Goal: Task Accomplishment & Management: Manage account settings

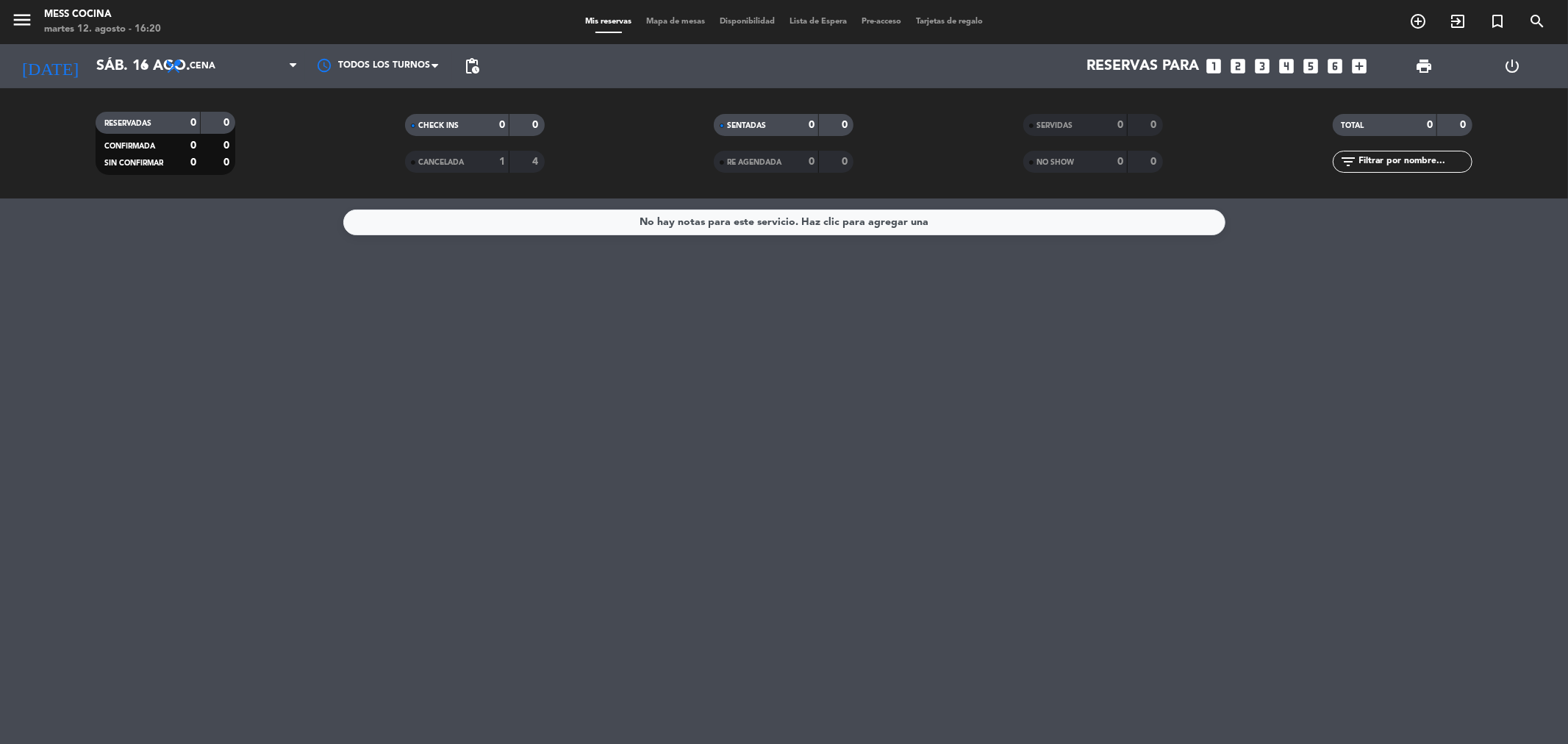
click at [370, 344] on div "No hay notas para este servicio. Haz clic para agregar una" at bounding box center [784, 471] width 1568 height 545
click at [950, 633] on div "No hay notas para este servicio. Haz clic para agregar una" at bounding box center [784, 471] width 1568 height 545
click at [145, 71] on icon "arrow_drop_down" at bounding box center [145, 66] width 18 height 18
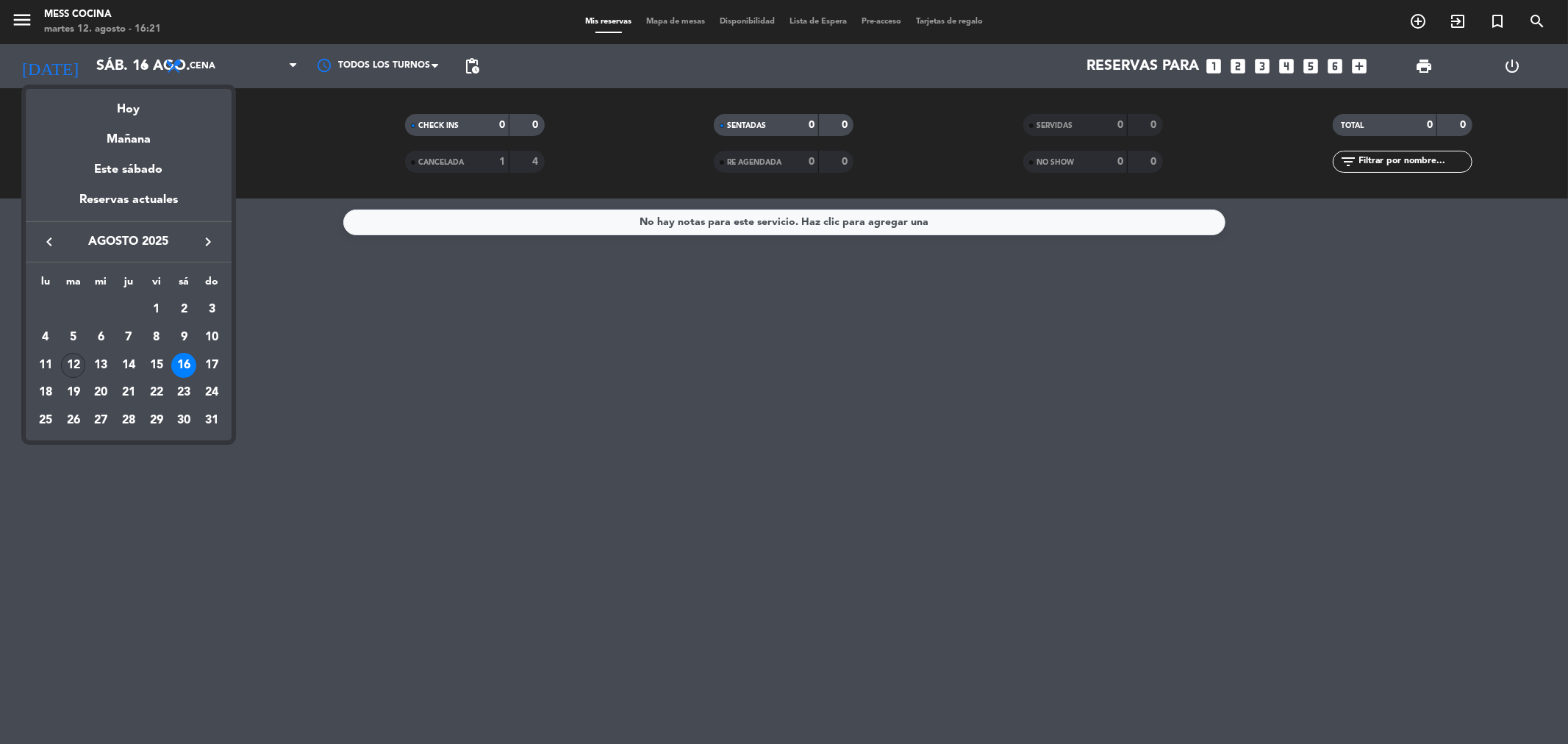
click at [63, 353] on td "12" at bounding box center [73, 365] width 28 height 28
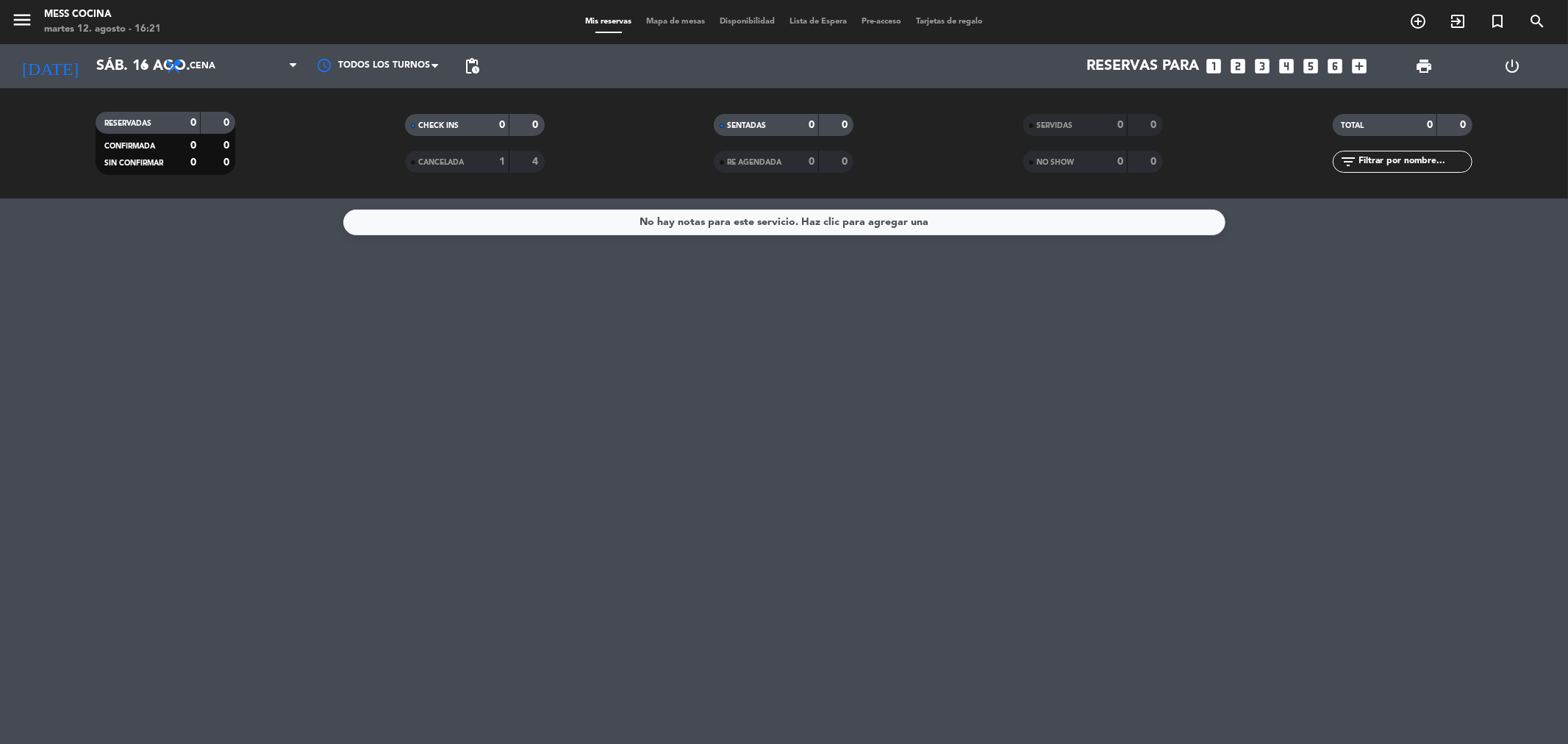
type input "[DATE]"
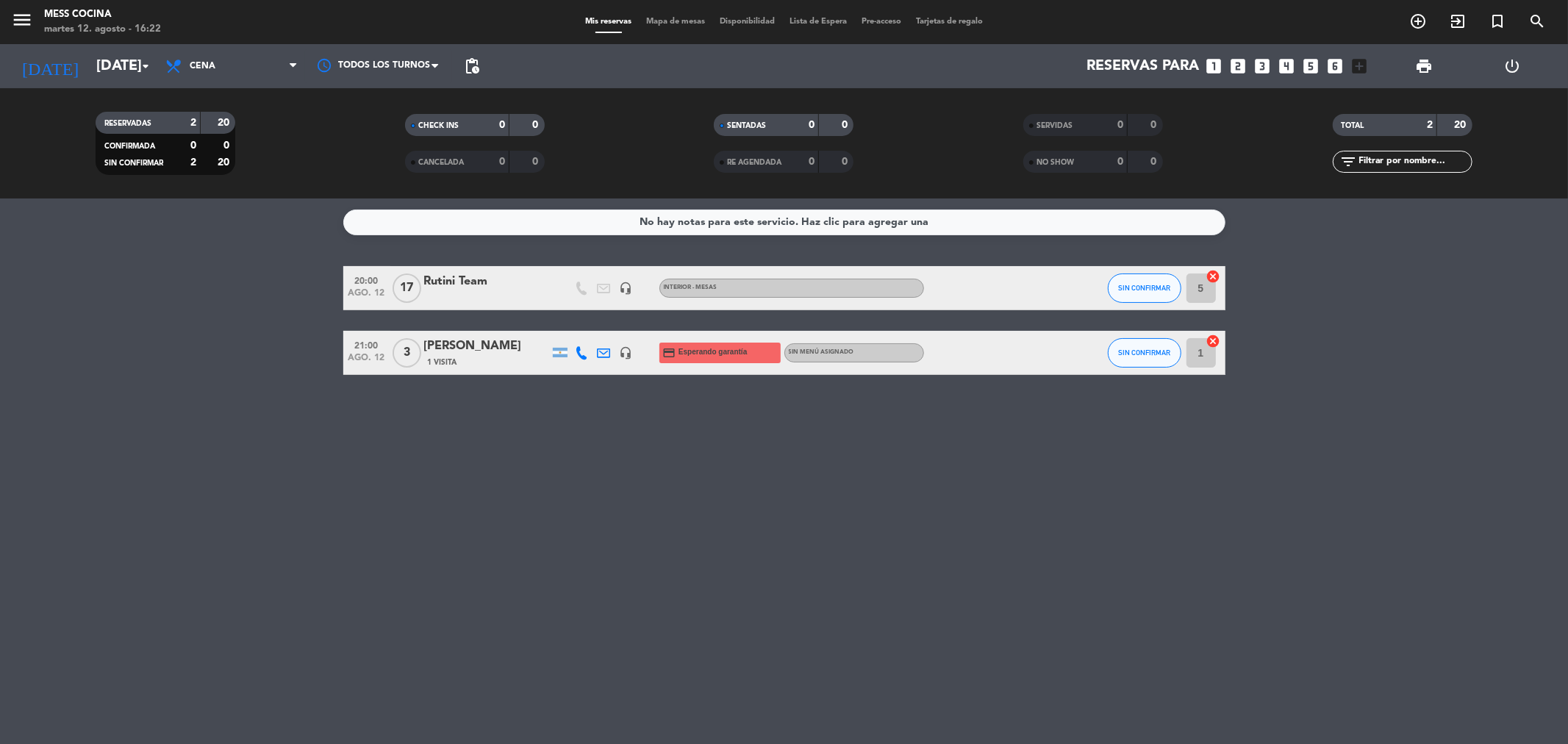
drag, startPoint x: 78, startPoint y: 361, endPoint x: 682, endPoint y: 378, distance: 604.2
click at [682, 378] on div "No hay notas para este servicio. Haz clic para agregar una 20:00 [DATE] Rutini …" at bounding box center [784, 471] width 1568 height 545
click at [692, 26] on div "Mis reservas Mapa de mesas Disponibilidad Lista de Espera Pre-acceso Tarjetas d…" at bounding box center [783, 22] width 412 height 14
click at [692, 25] on span "Mapa de mesas" at bounding box center [676, 21] width 73 height 8
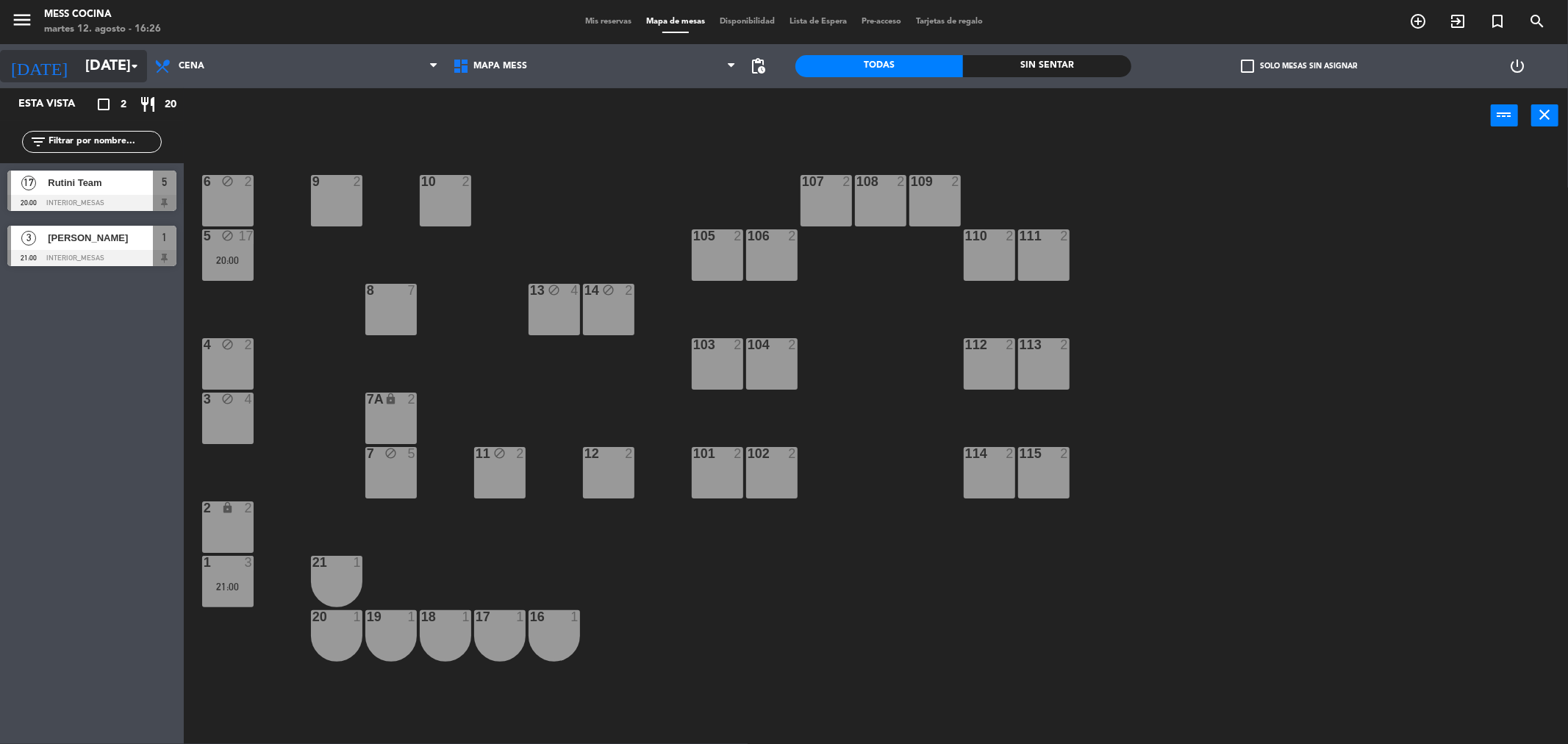
click at [78, 65] on input "[DATE]" at bounding box center [171, 67] width 187 height 32
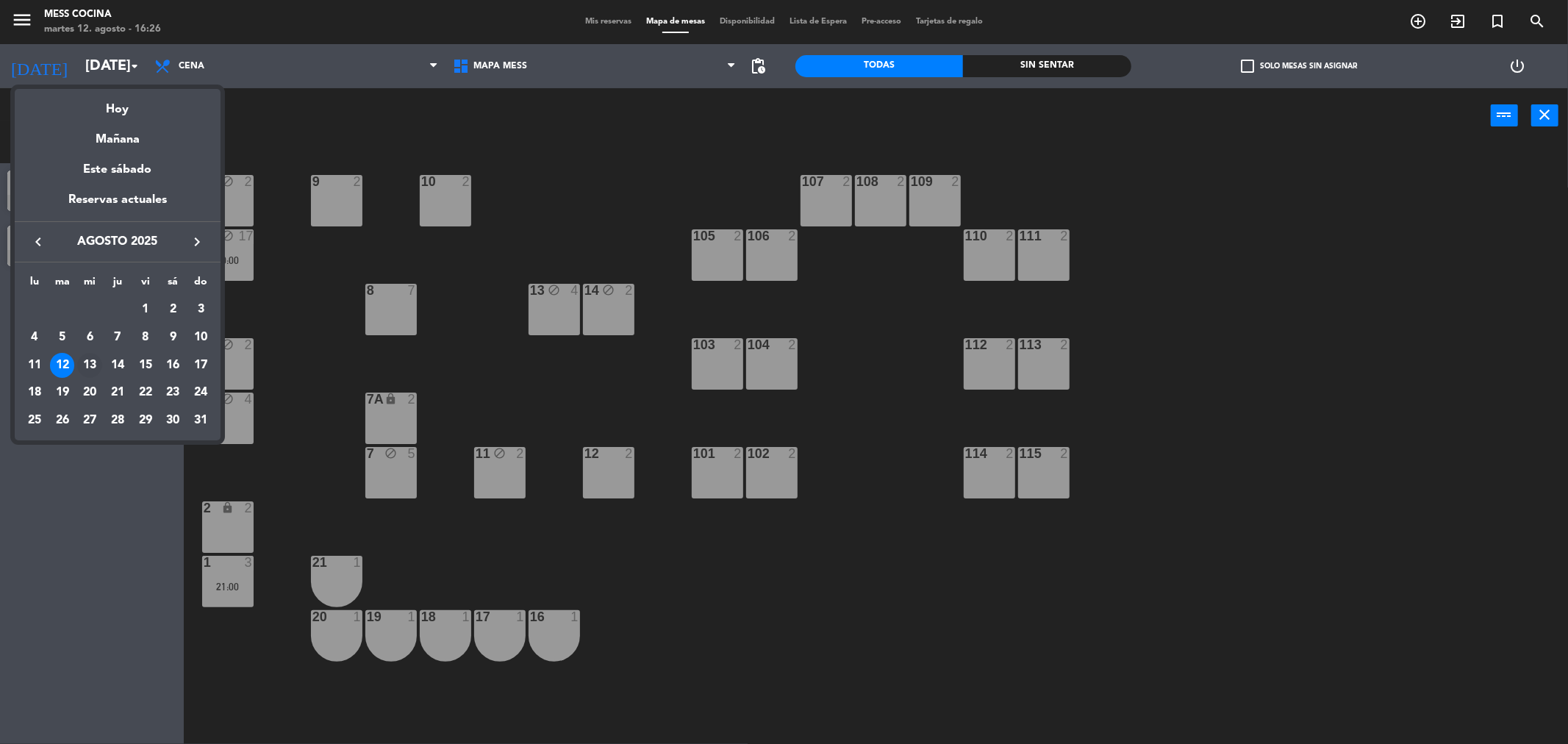
click at [93, 364] on div "13" at bounding box center [89, 365] width 25 height 25
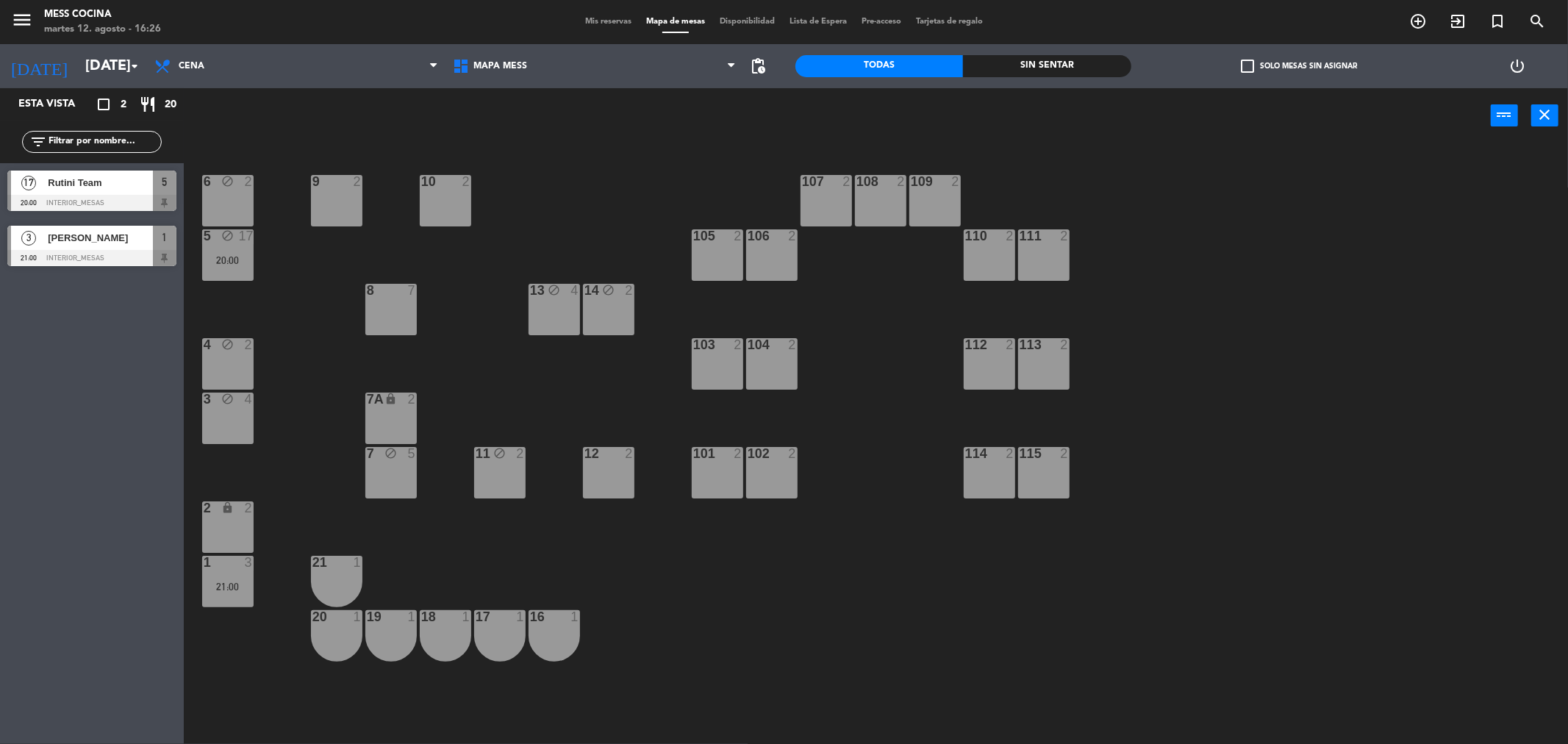
type input "mié. 13 ago."
click at [346, 184] on div at bounding box center [336, 182] width 24 height 14
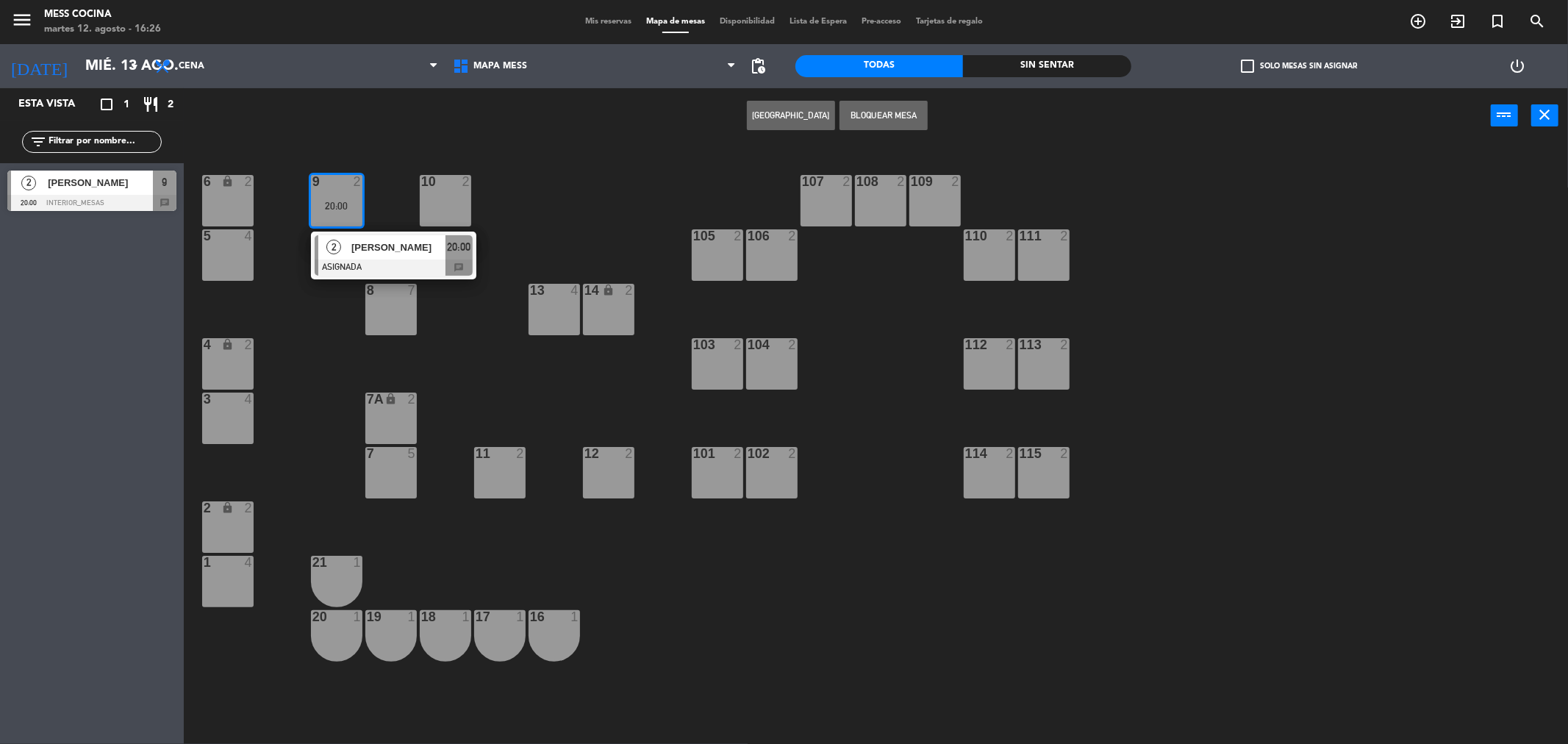
click at [346, 184] on div at bounding box center [336, 182] width 24 height 14
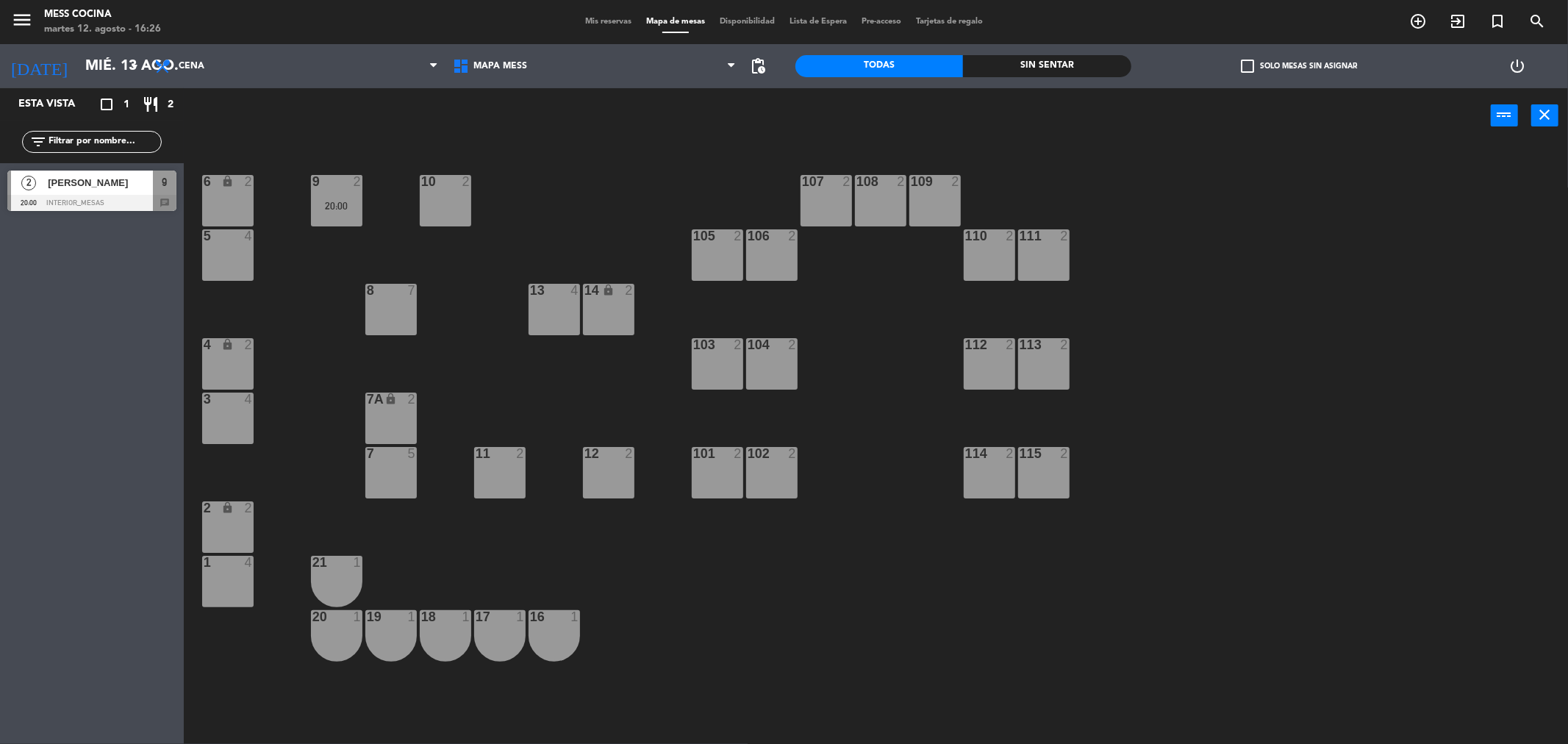
click at [583, 12] on div "menu Mess Cocina [DATE] 12. agosto - 16:26 Mis reservas Mapa de mesas Disponibi…" at bounding box center [784, 22] width 1568 height 44
click at [584, 19] on span "Mis reservas" at bounding box center [608, 21] width 61 height 8
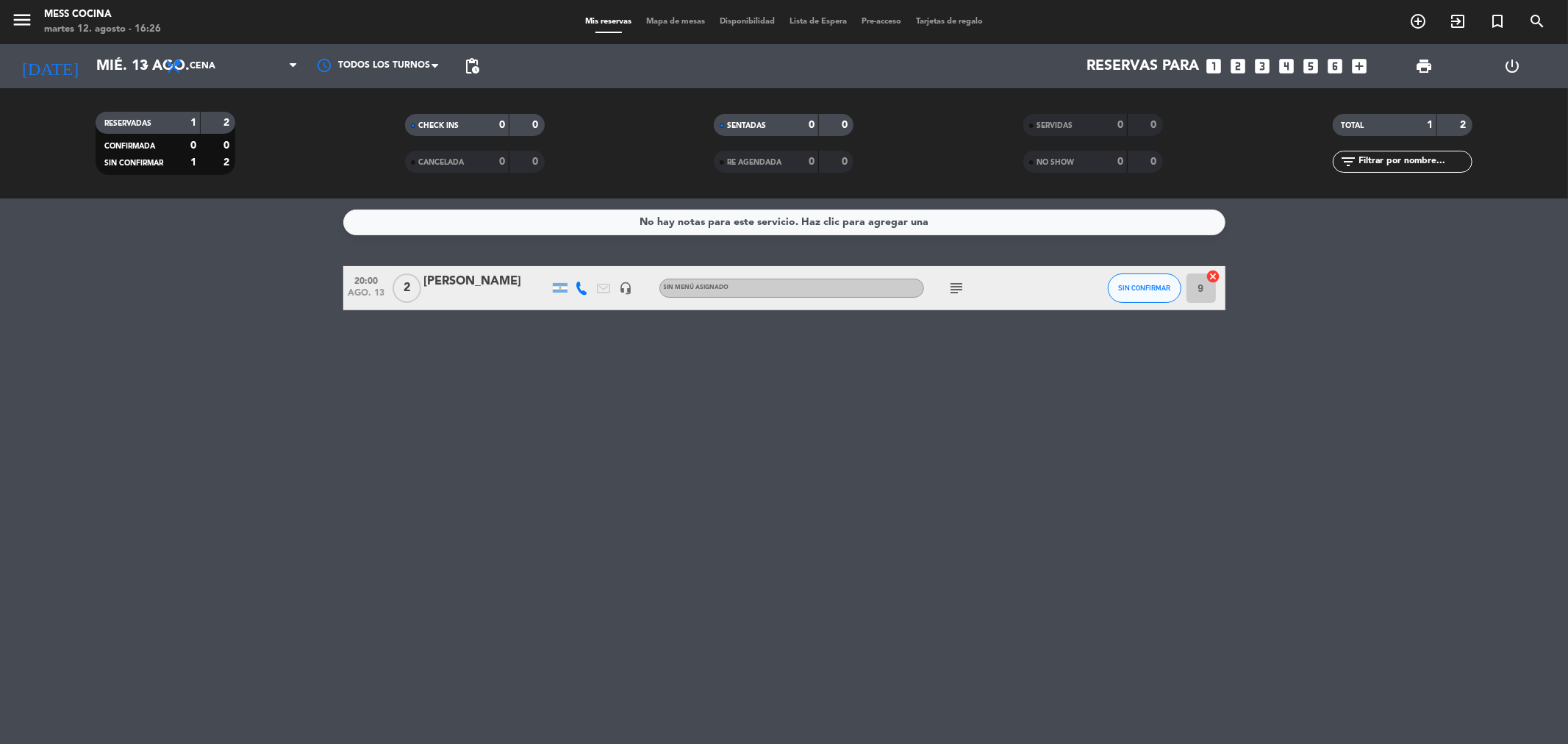
click at [621, 520] on div "No hay notas para este servicio. Haz clic para agregar una 20:00 [DATE] 2 [PERS…" at bounding box center [784, 471] width 1568 height 545
click at [123, 55] on input "mié. 13 ago." at bounding box center [182, 67] width 187 height 32
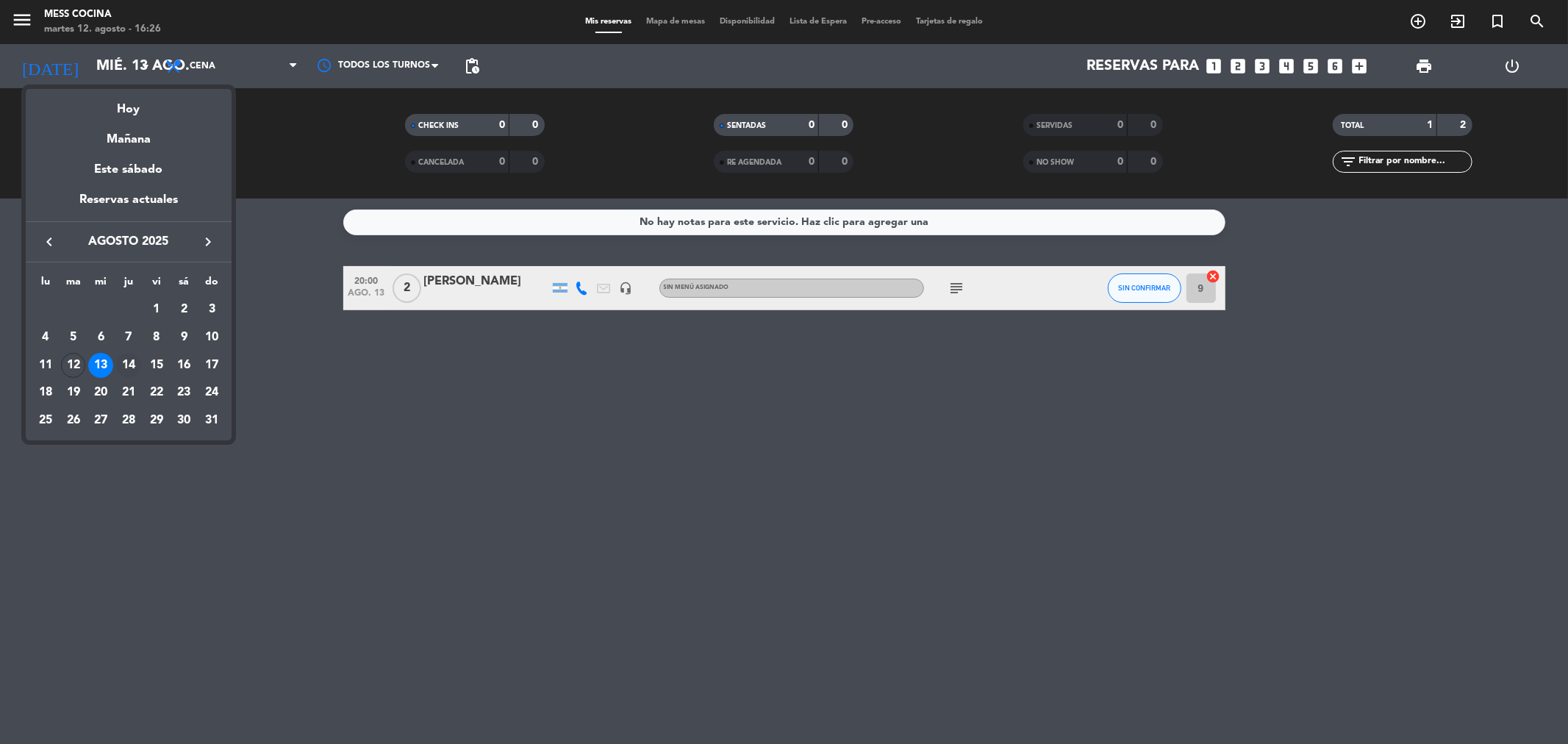
click at [131, 369] on div "14" at bounding box center [128, 365] width 25 height 25
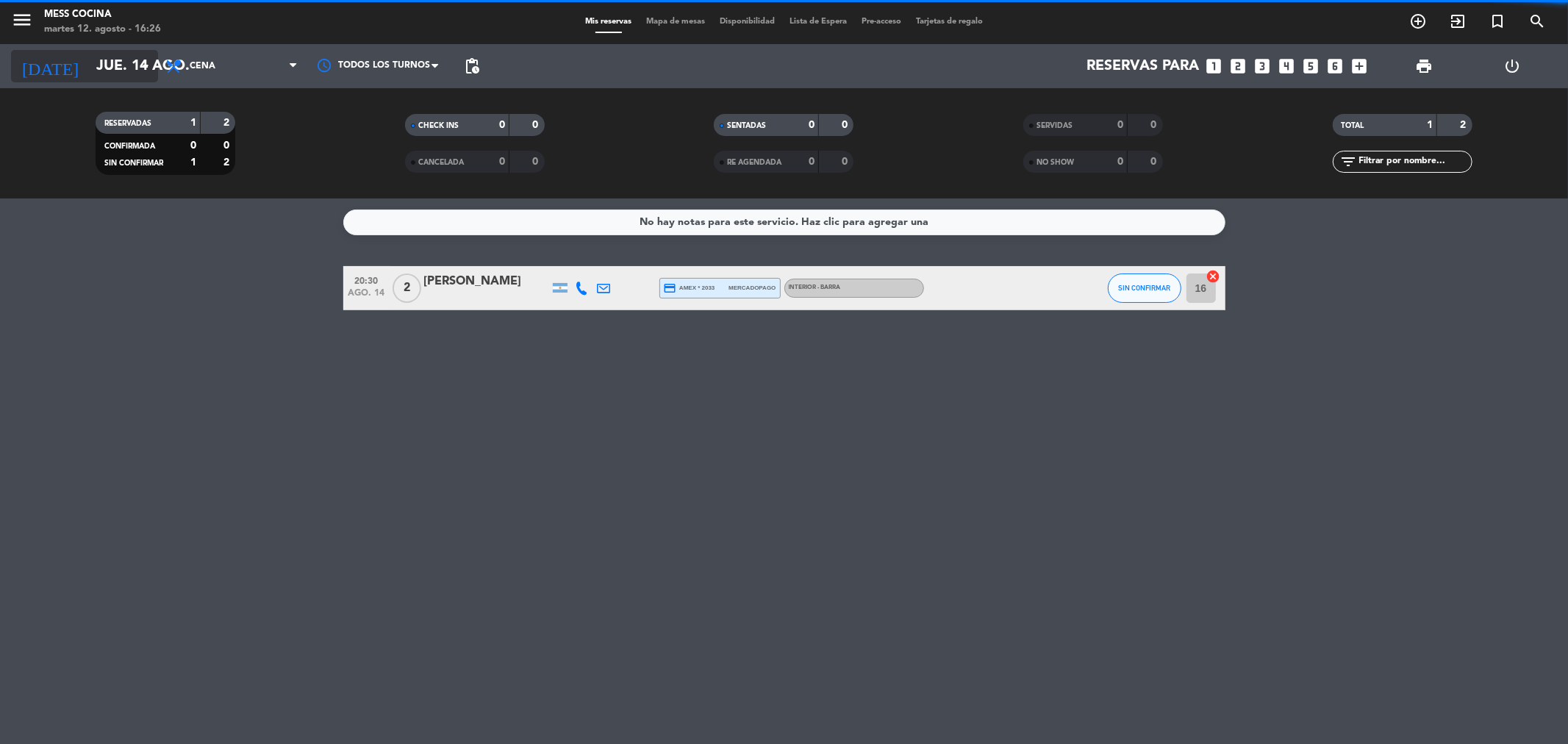
click at [130, 59] on input "jue. 14 ago." at bounding box center [182, 67] width 187 height 32
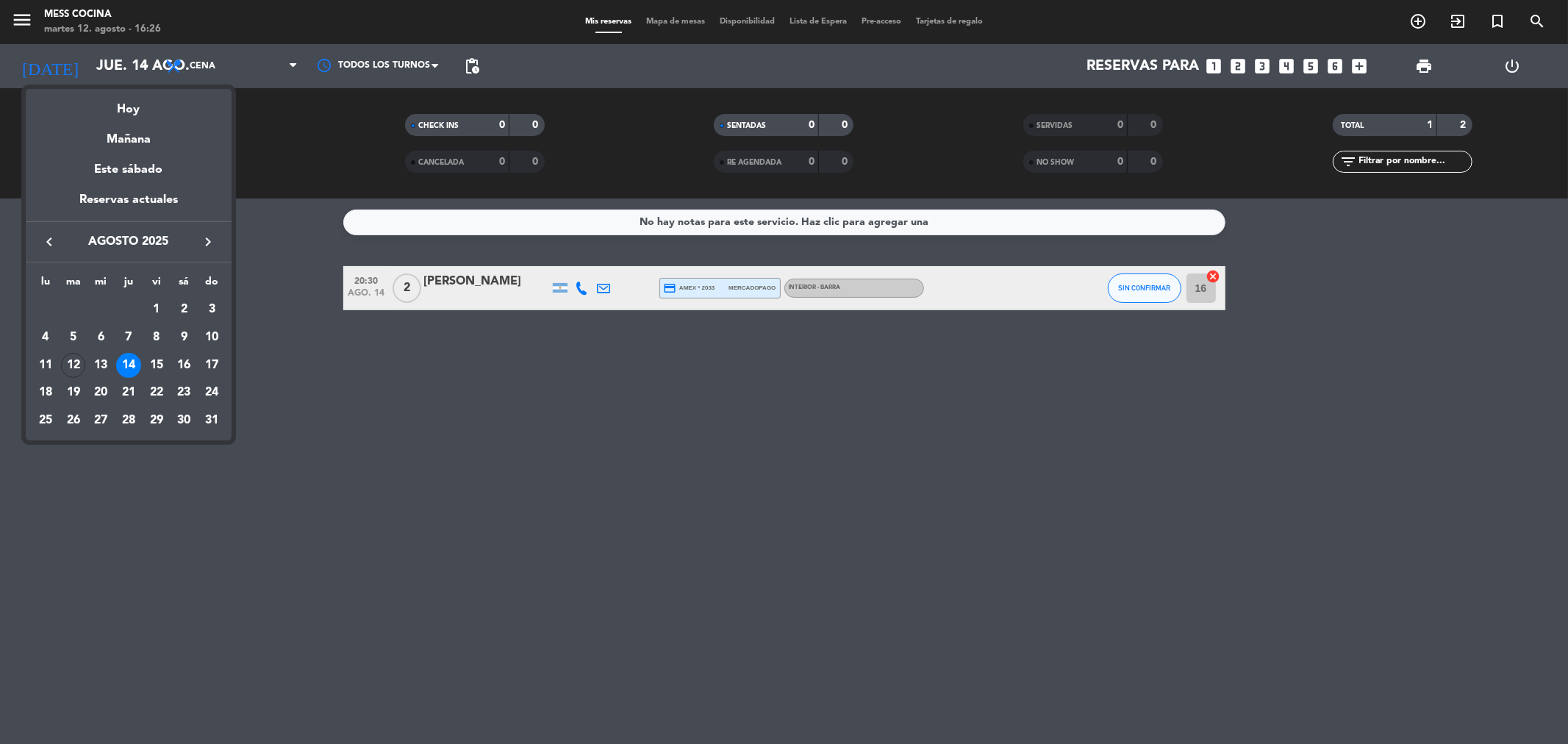
click at [384, 318] on div at bounding box center [784, 372] width 1568 height 744
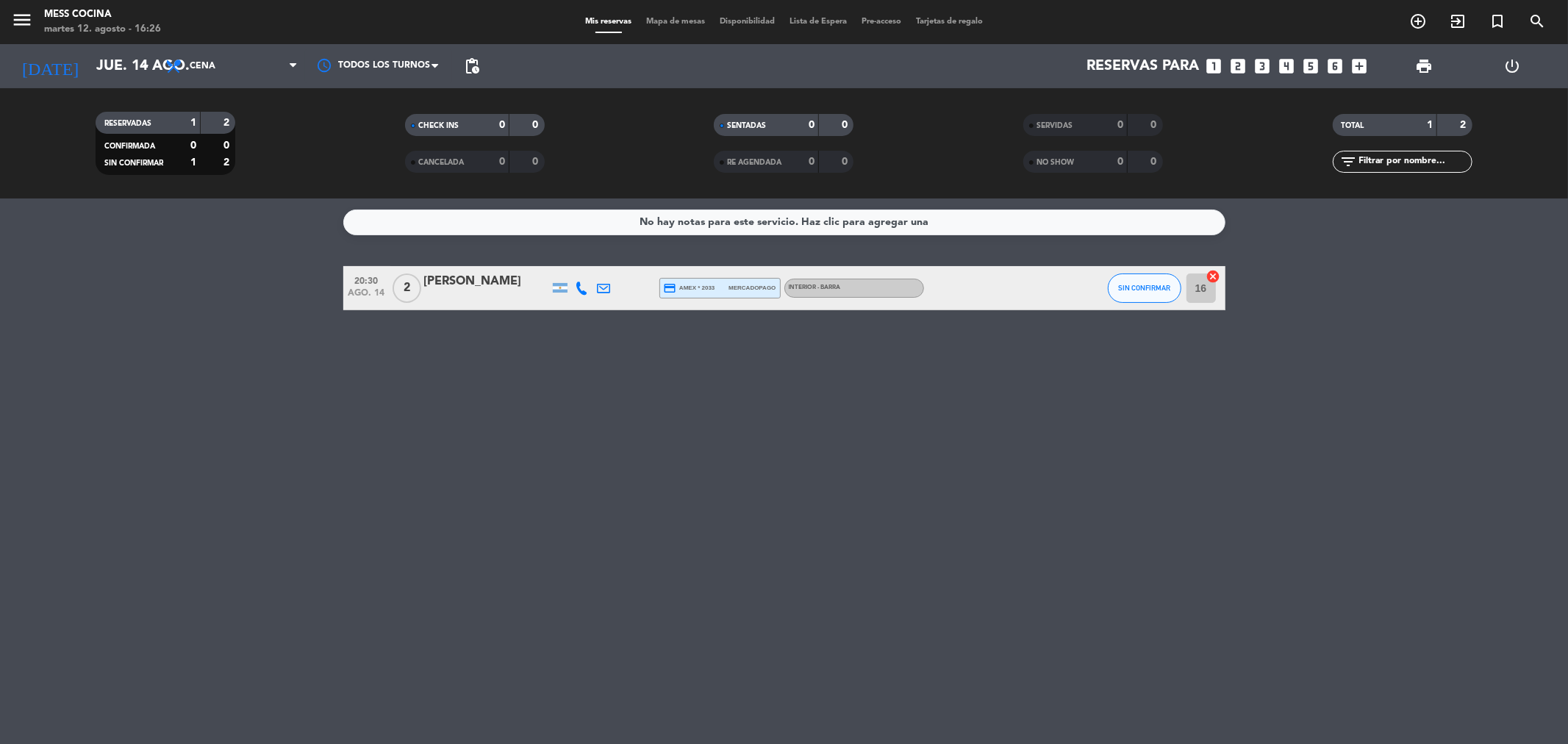
click at [452, 290] on div "[PERSON_NAME]" at bounding box center [486, 282] width 125 height 19
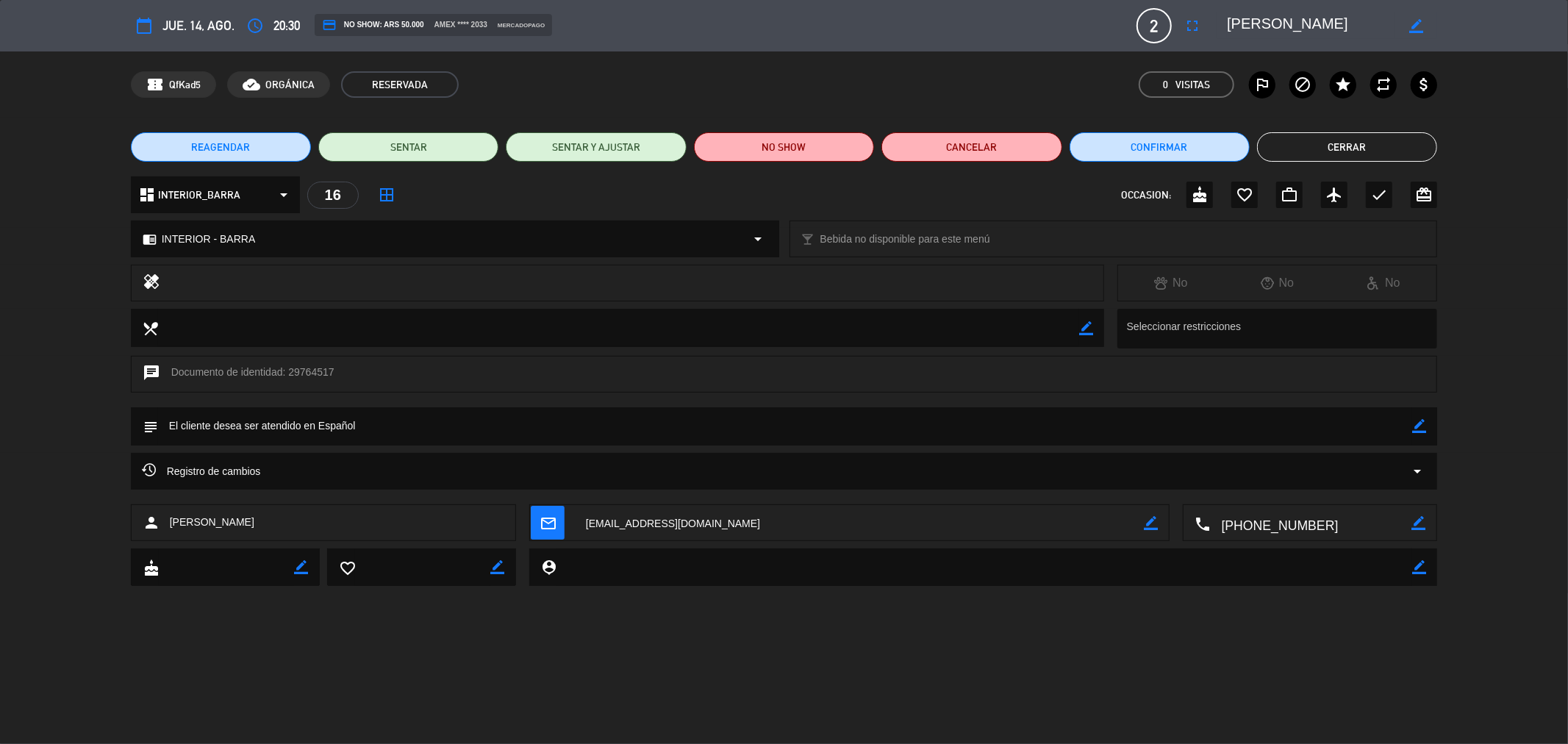
click at [632, 475] on div "Registro de cambios arrow_drop_down" at bounding box center [784, 471] width 1285 height 18
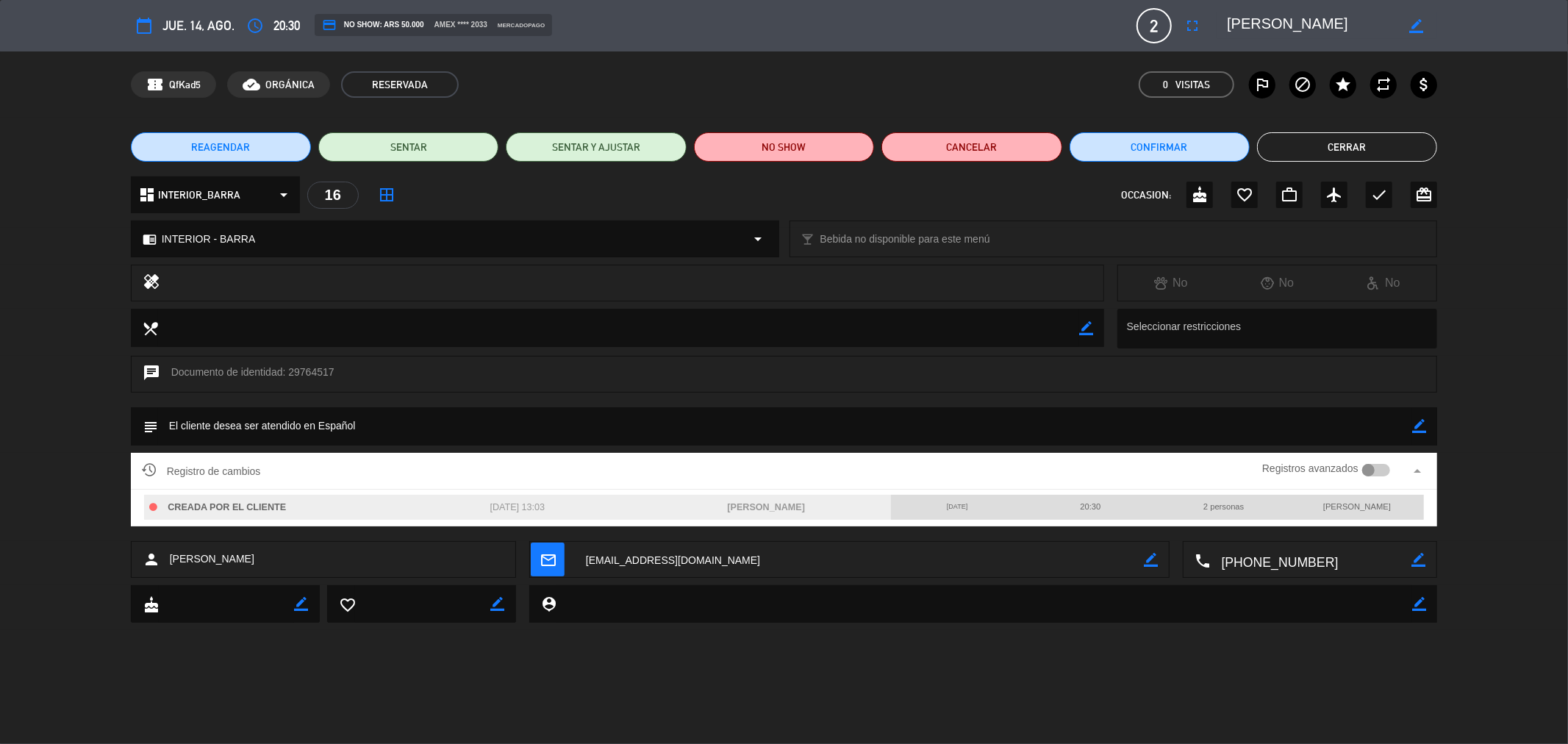
click at [632, 475] on div "Registro de cambios Registros avanzados arrow_drop_up" at bounding box center [784, 471] width 1285 height 22
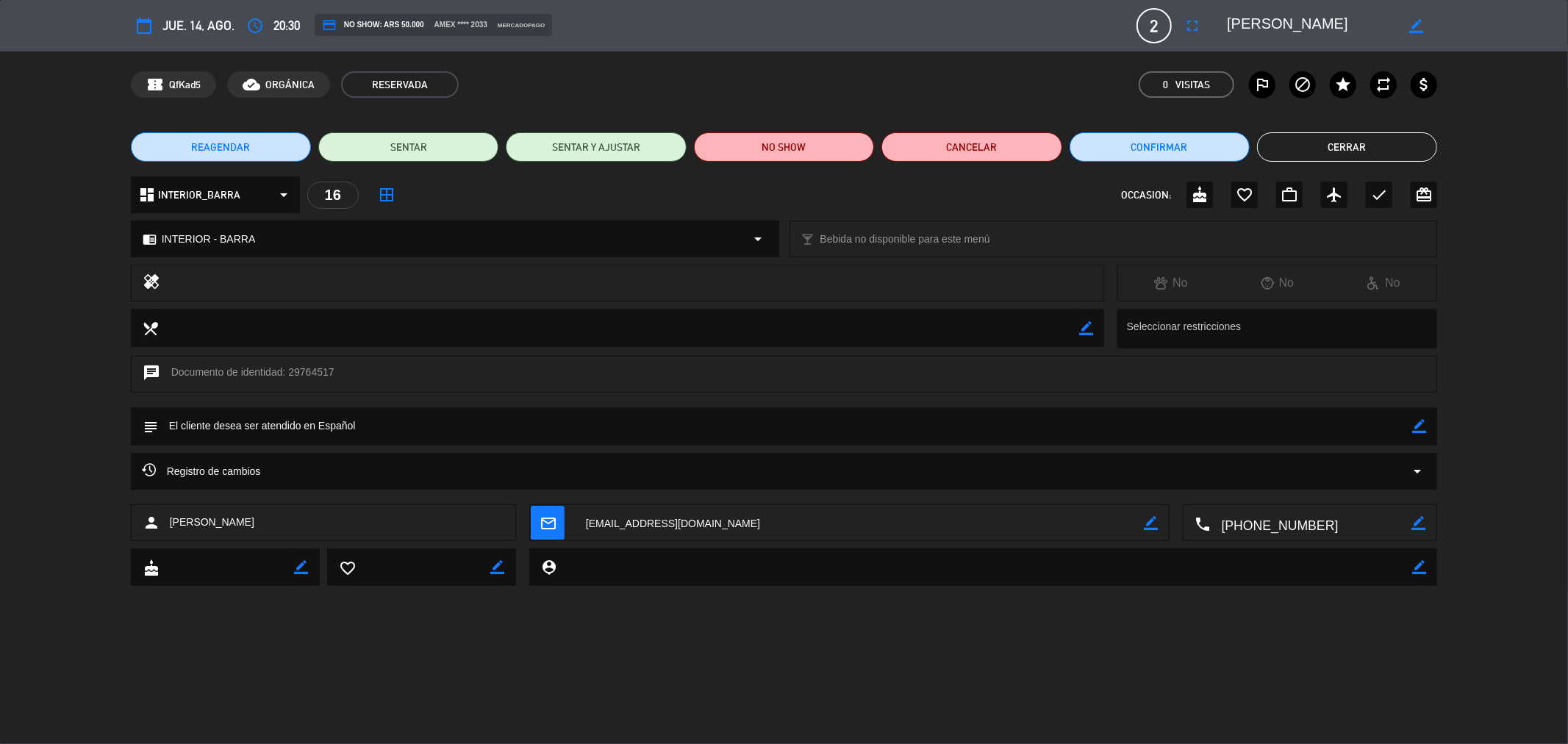
click at [1287, 140] on button "Cerrar" at bounding box center [1346, 147] width 180 height 29
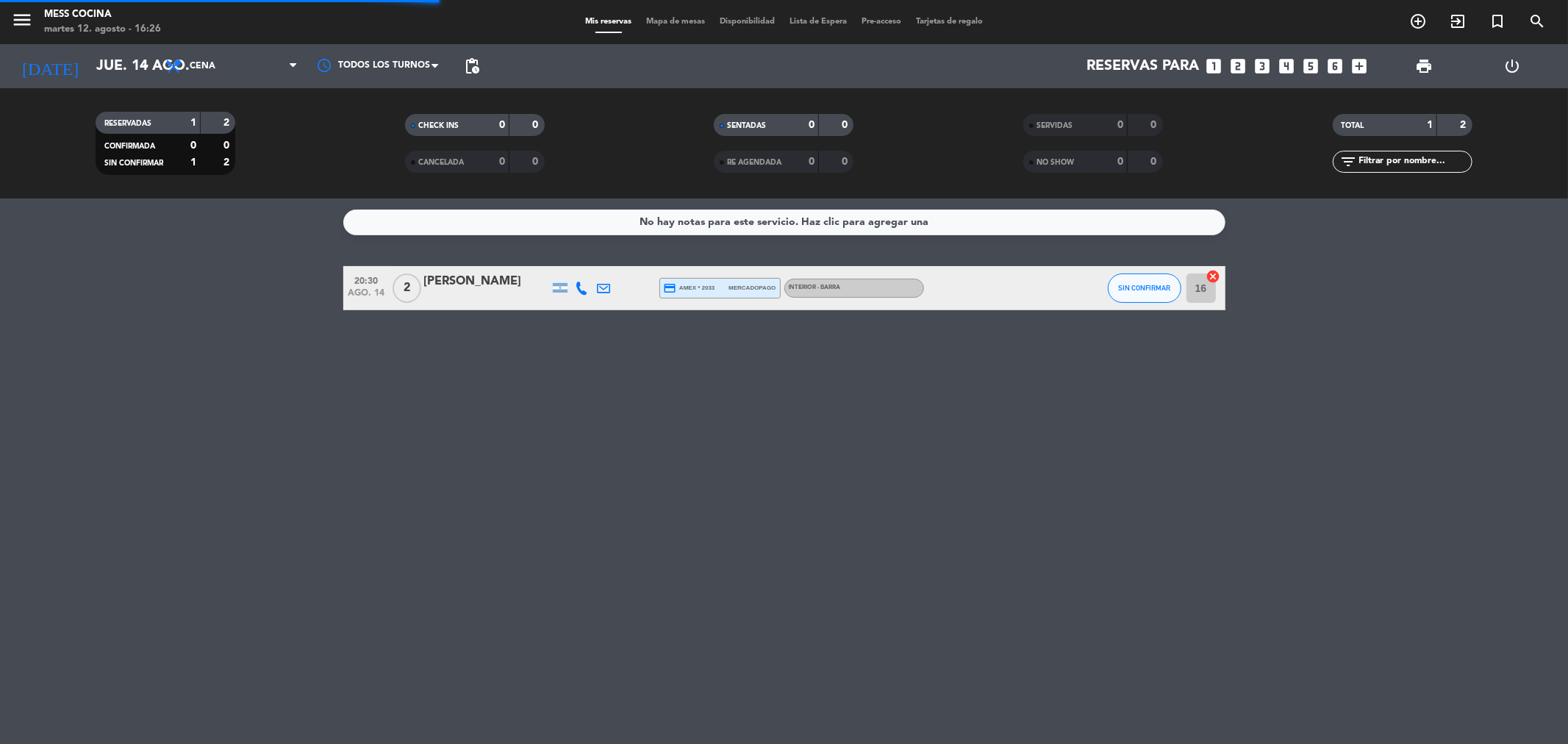
click at [133, 100] on div "RESERVADAS 1 2 CONFIRMADA 0 0 SIN CONFIRMAR 1 2 CHECK INS 0 0 CANCELADA 0 0 SEN…" at bounding box center [784, 142] width 1568 height 110
click at [133, 87] on div "[DATE] [DATE] arrow_drop_down" at bounding box center [84, 67] width 147 height 44
click at [136, 72] on icon "arrow_drop_down" at bounding box center [145, 66] width 18 height 18
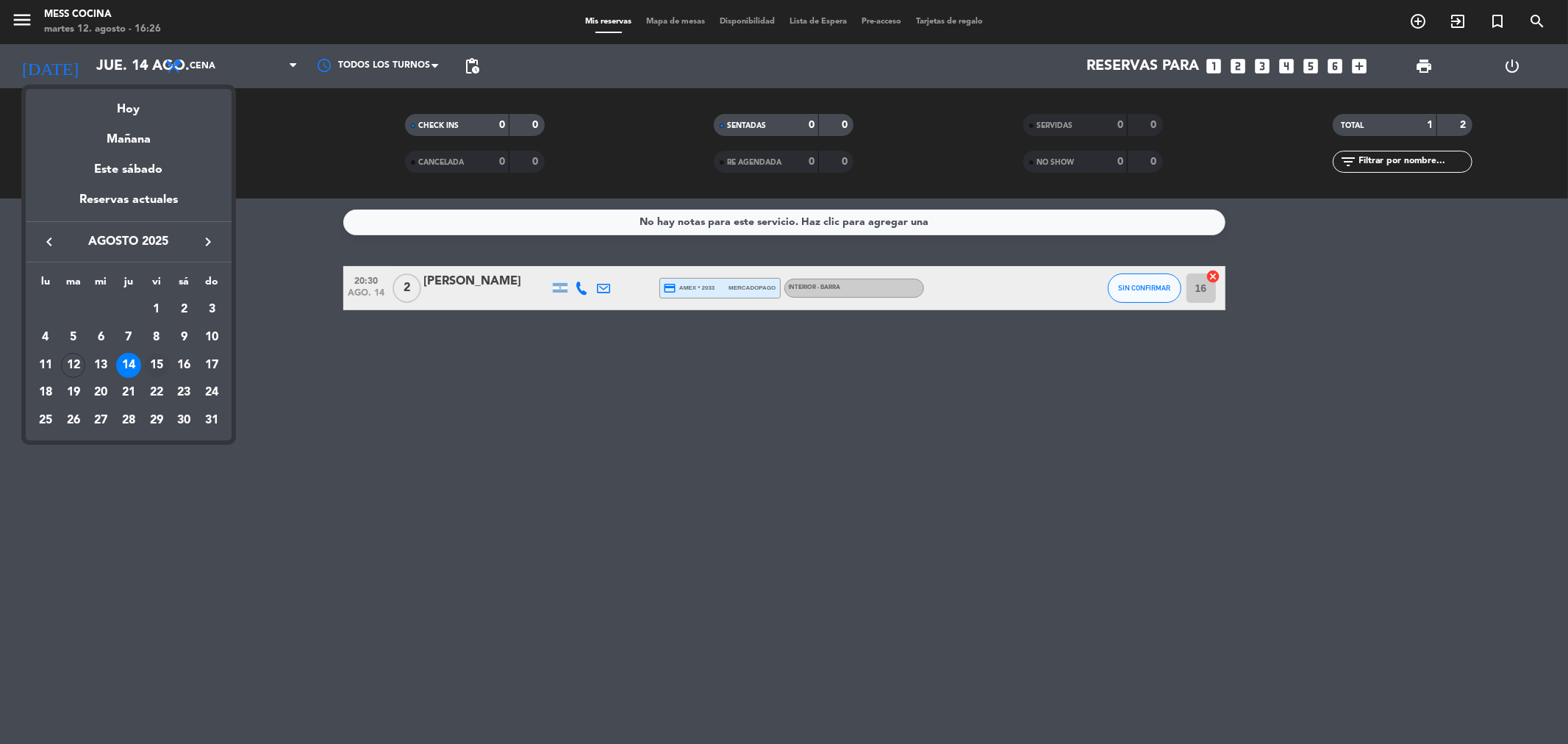
click at [148, 358] on div "15" at bounding box center [156, 365] width 25 height 25
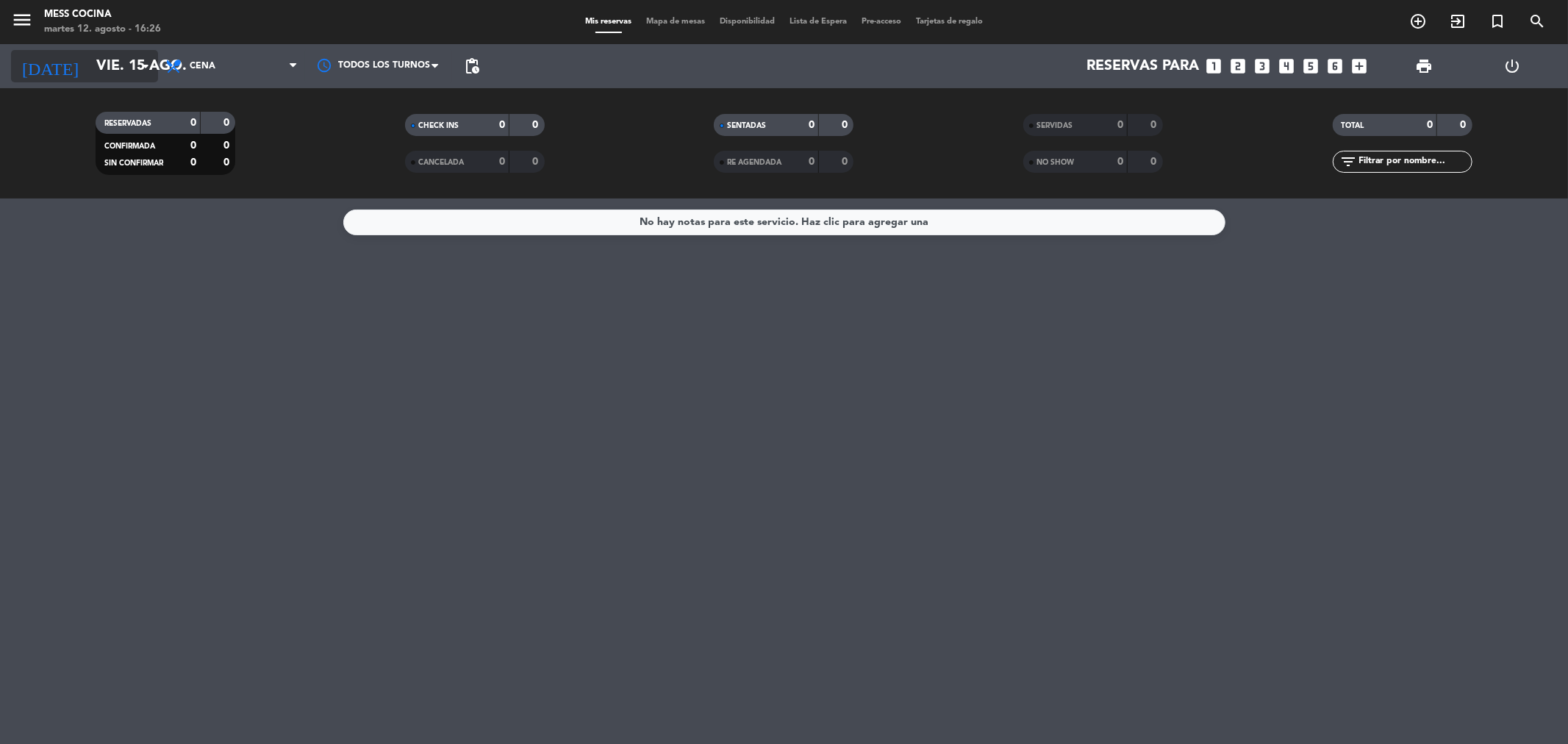
click at [148, 78] on input "vie. 15 ago." at bounding box center [182, 67] width 187 height 32
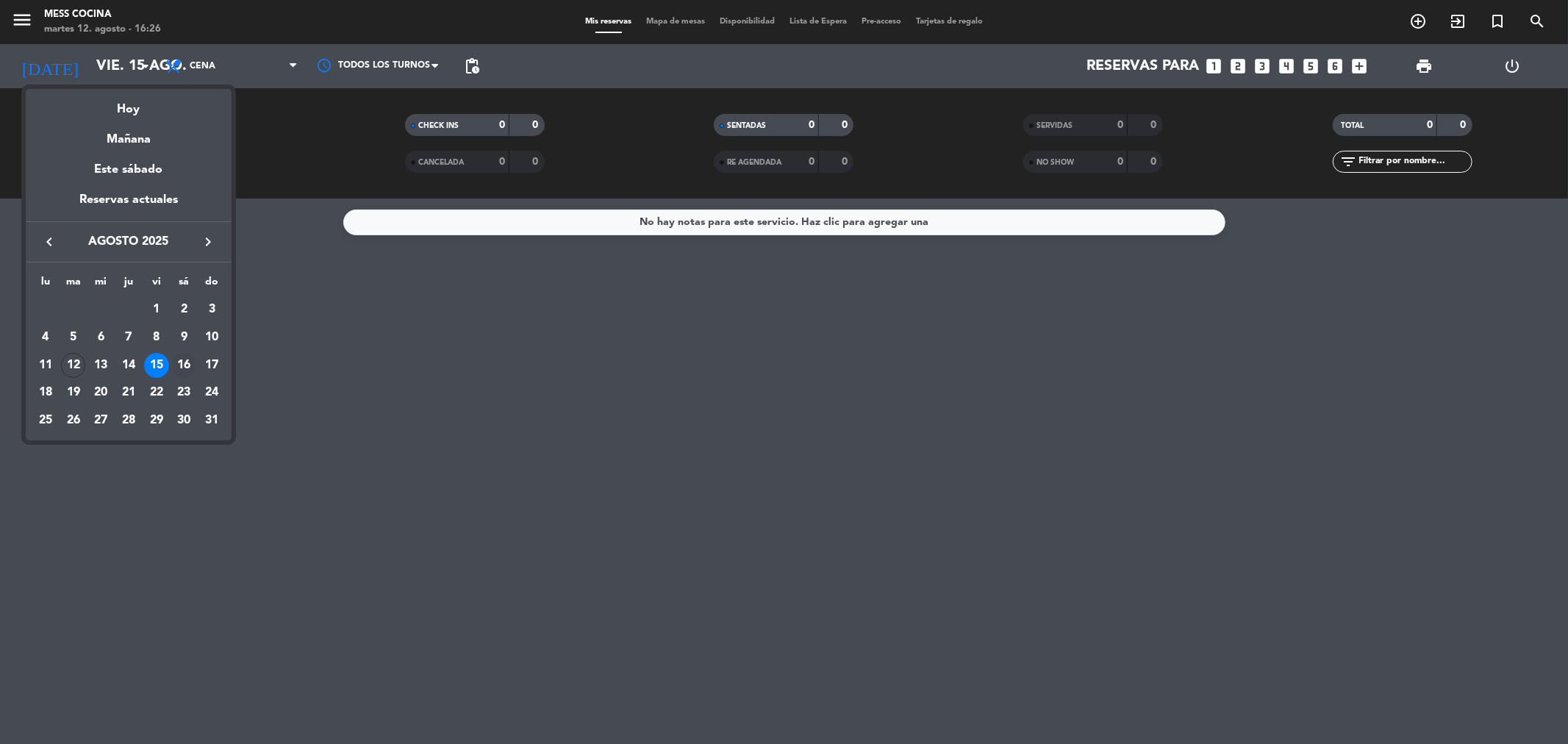
click at [182, 362] on div "16" at bounding box center [183, 365] width 25 height 25
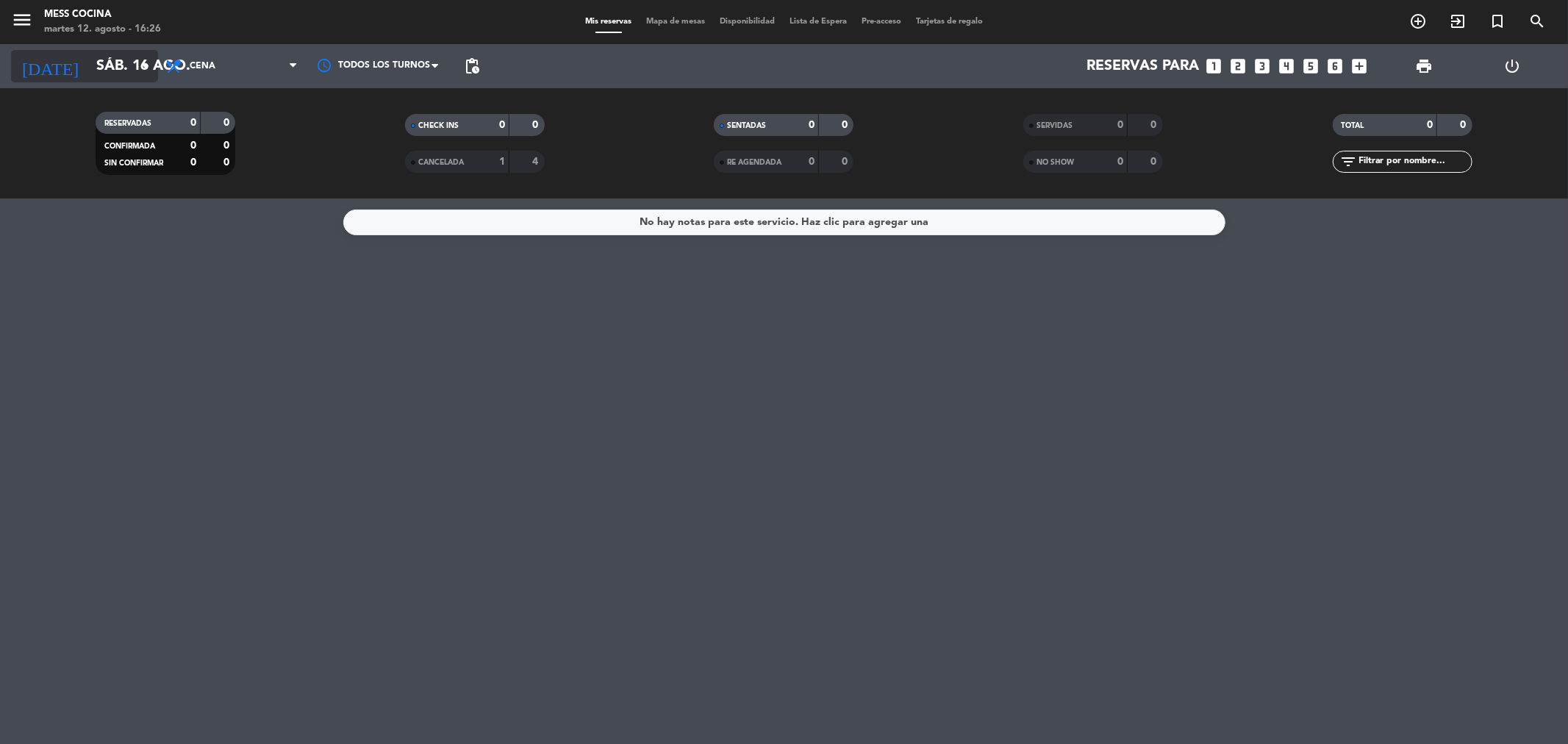
click at [123, 72] on input "sáb. 16 ago." at bounding box center [182, 67] width 187 height 32
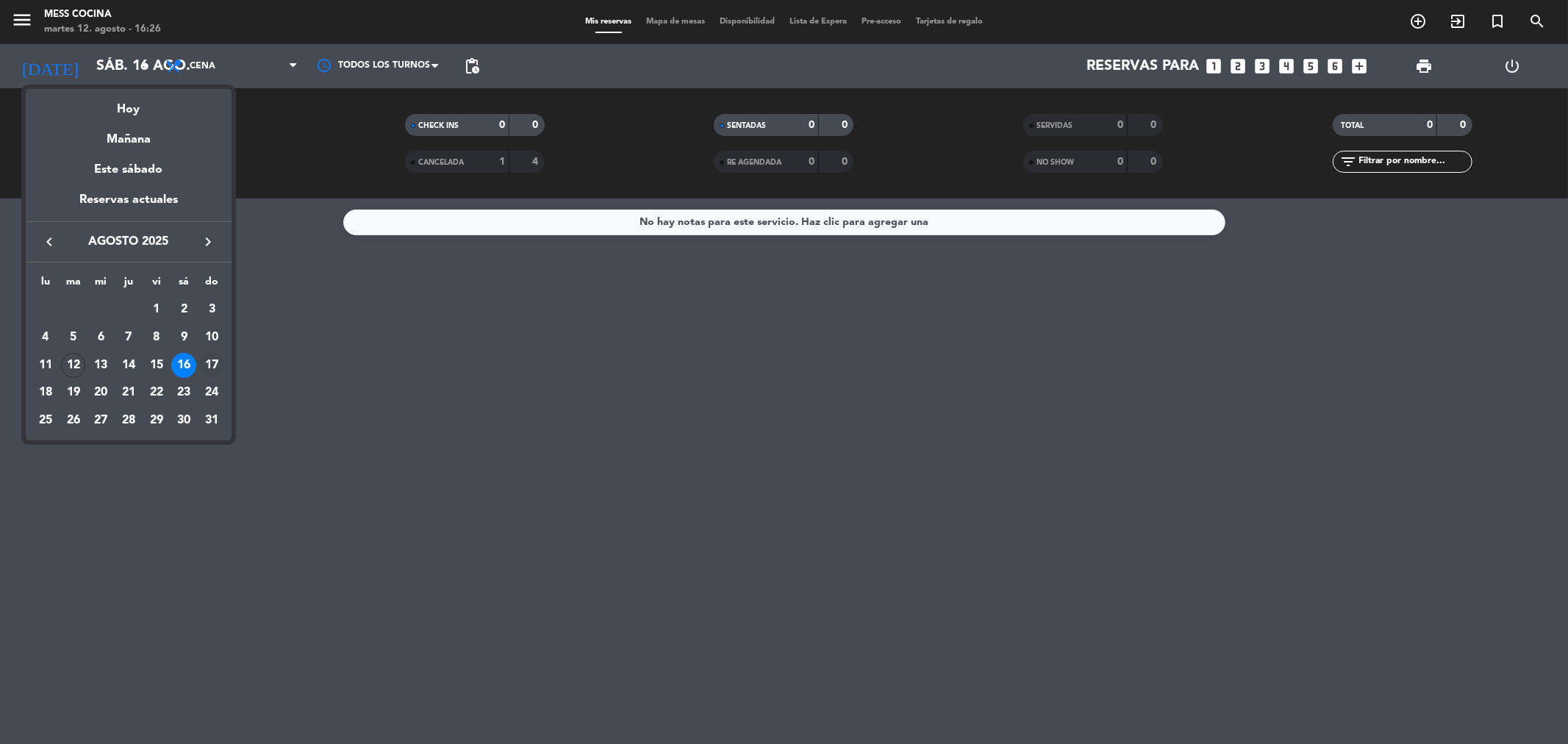
click at [215, 368] on div "17" at bounding box center [212, 365] width 25 height 25
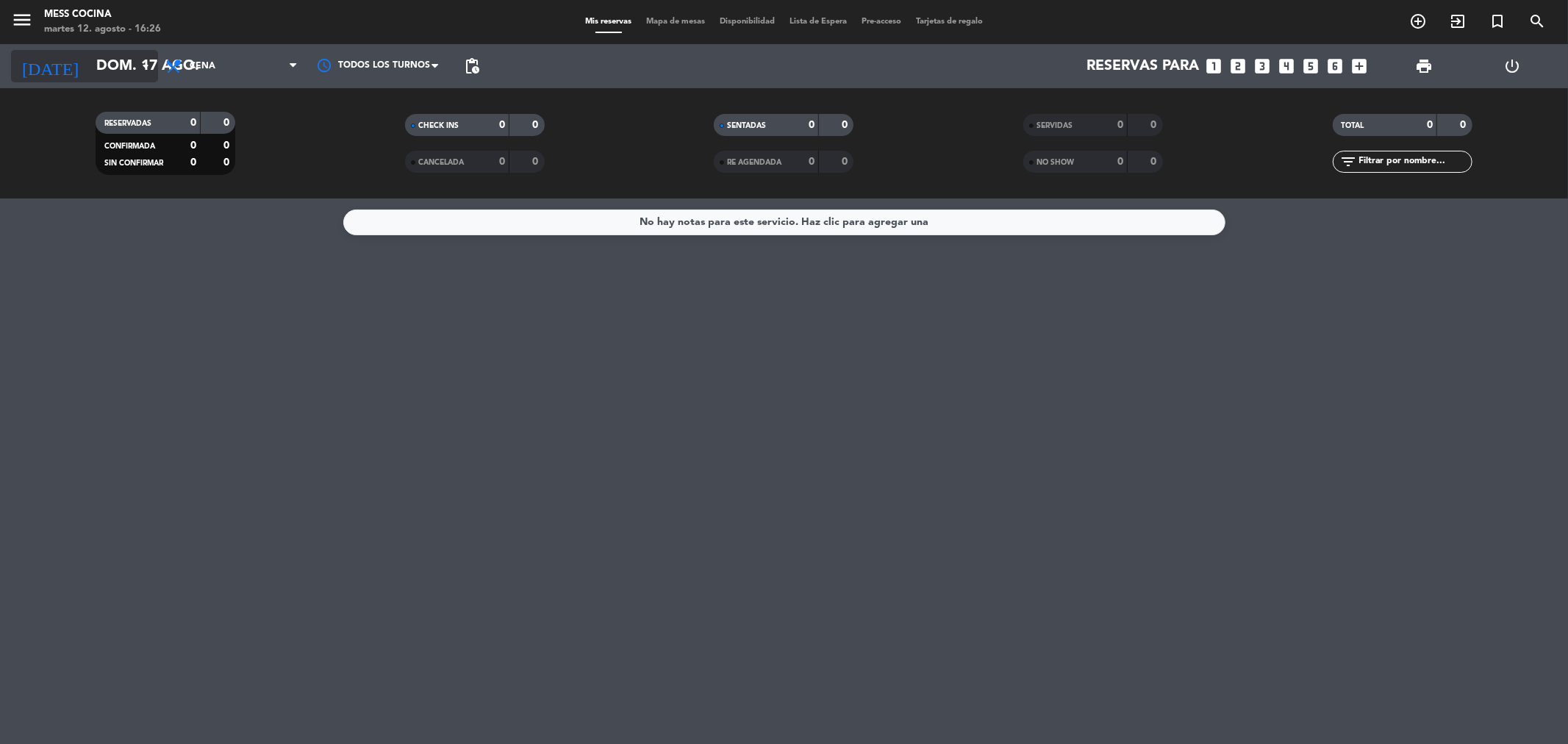
click at [127, 77] on input "dom. 17 ago." at bounding box center [182, 67] width 187 height 32
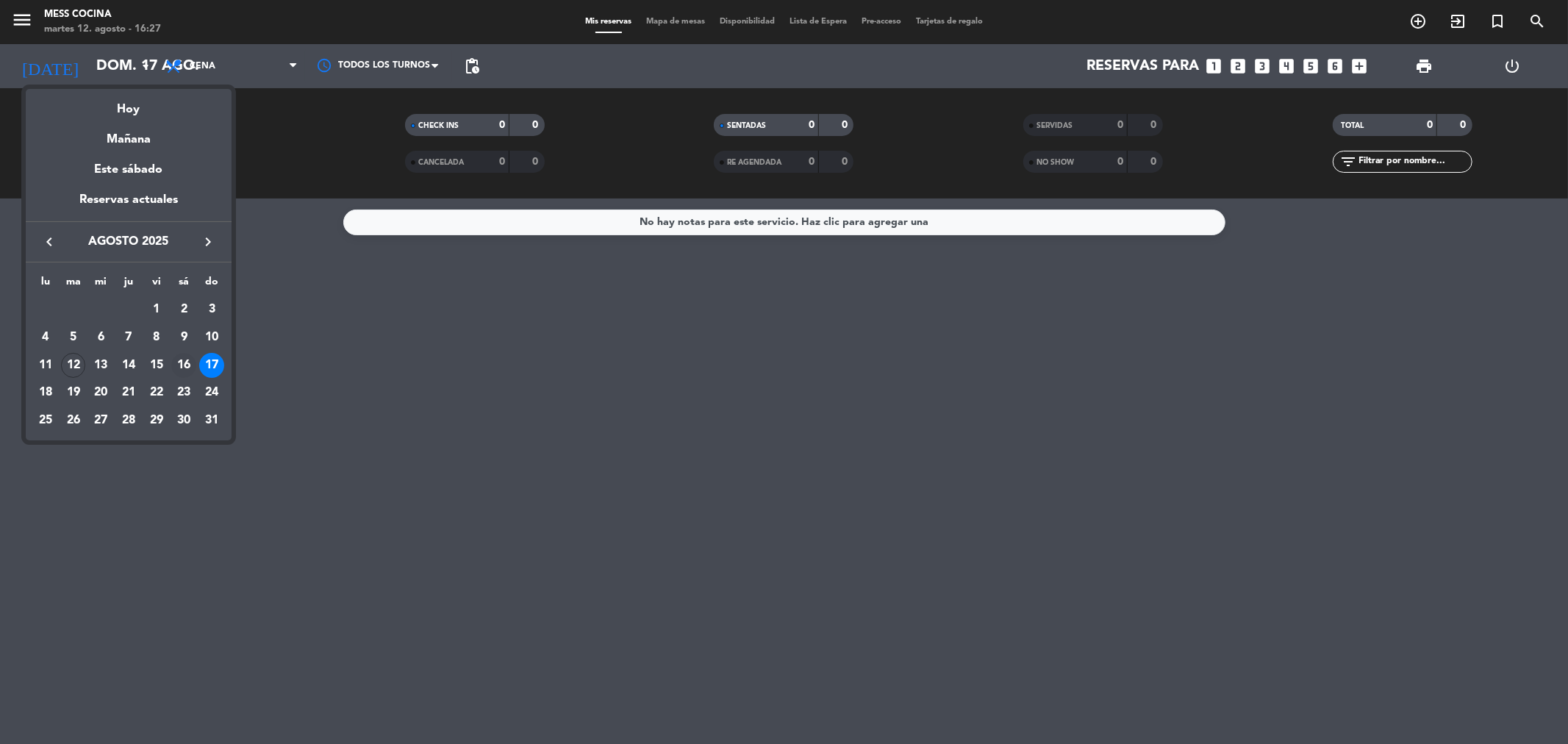
click at [178, 361] on div "16" at bounding box center [183, 365] width 25 height 25
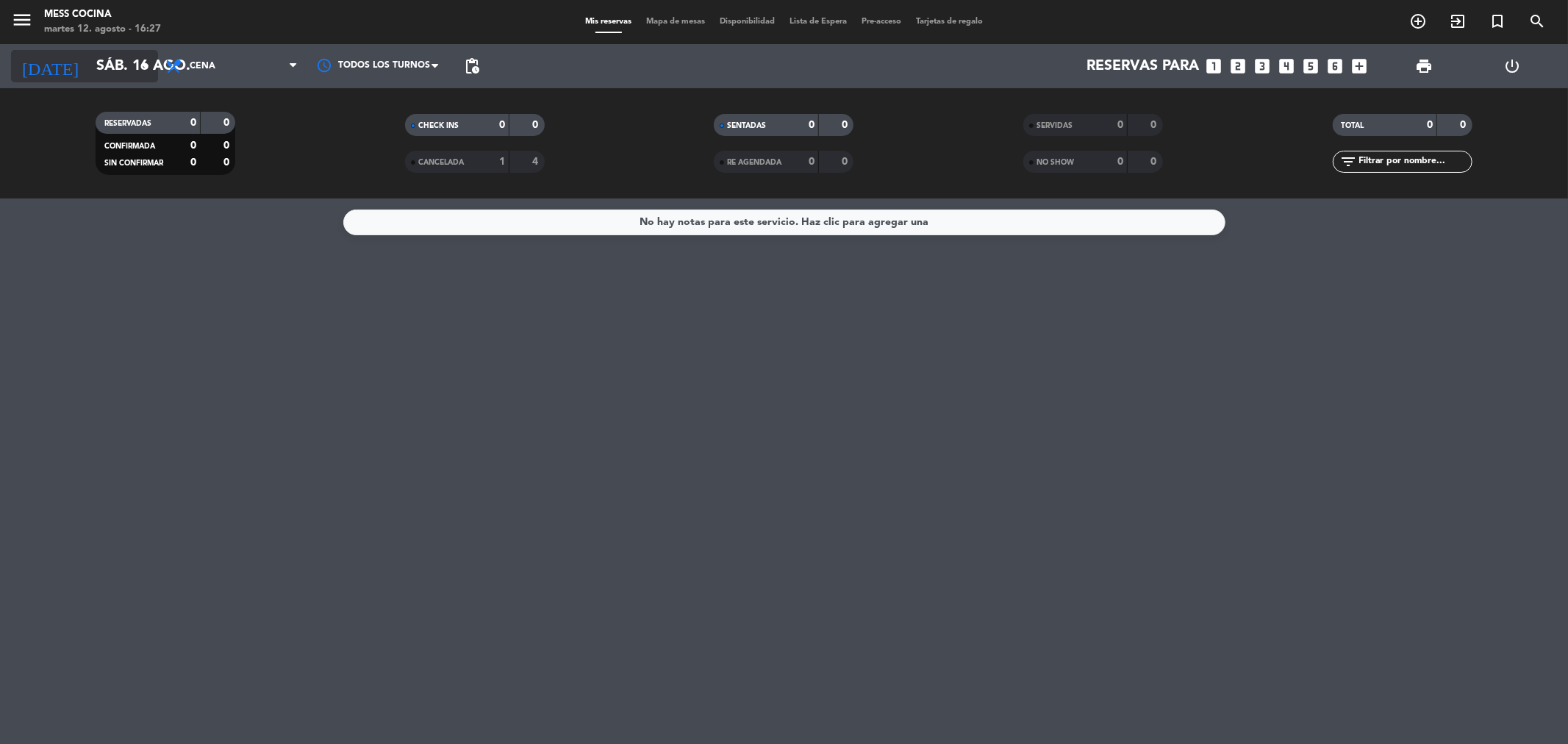
click at [155, 67] on input "sáb. 16 ago." at bounding box center [182, 67] width 187 height 32
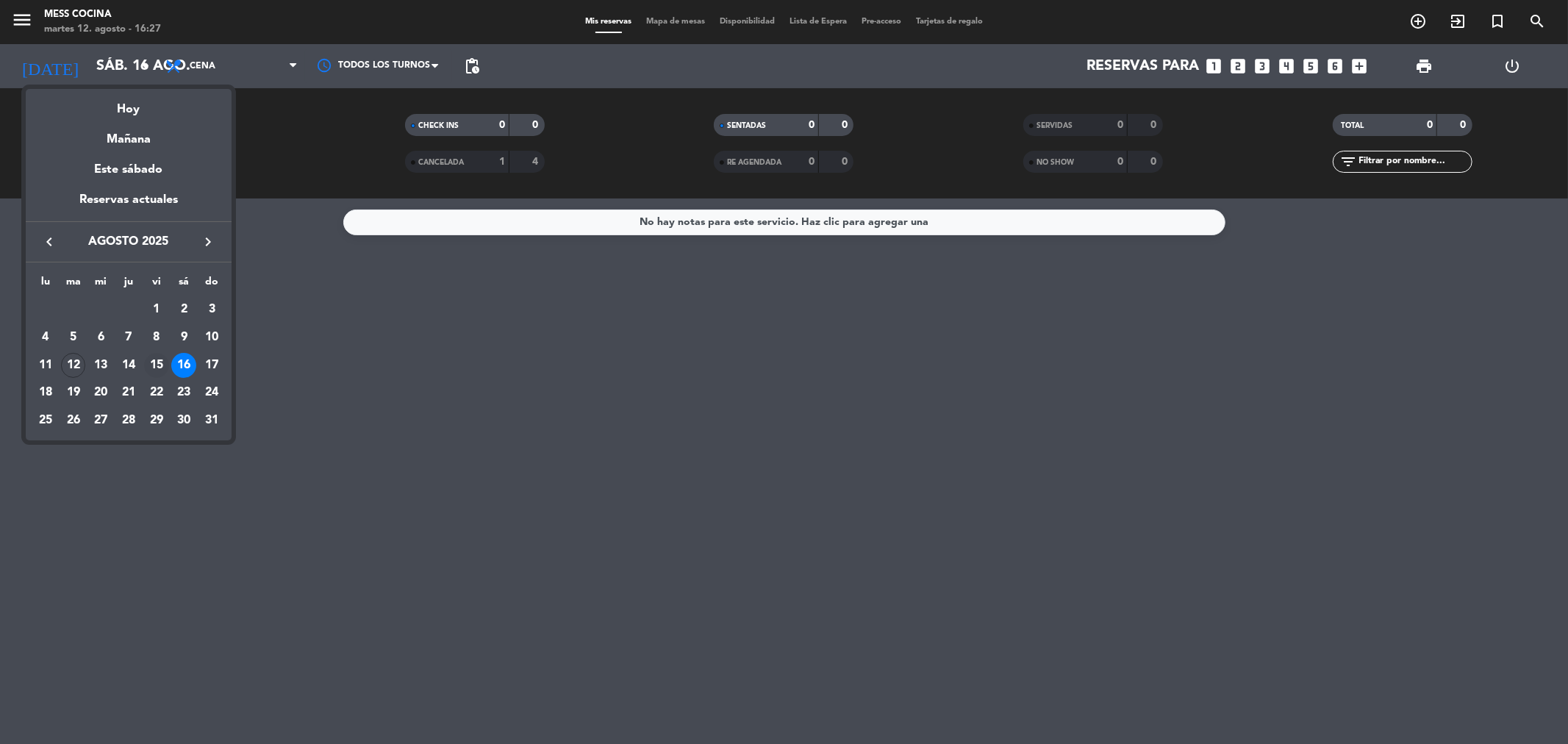
click at [158, 361] on div "15" at bounding box center [156, 365] width 25 height 25
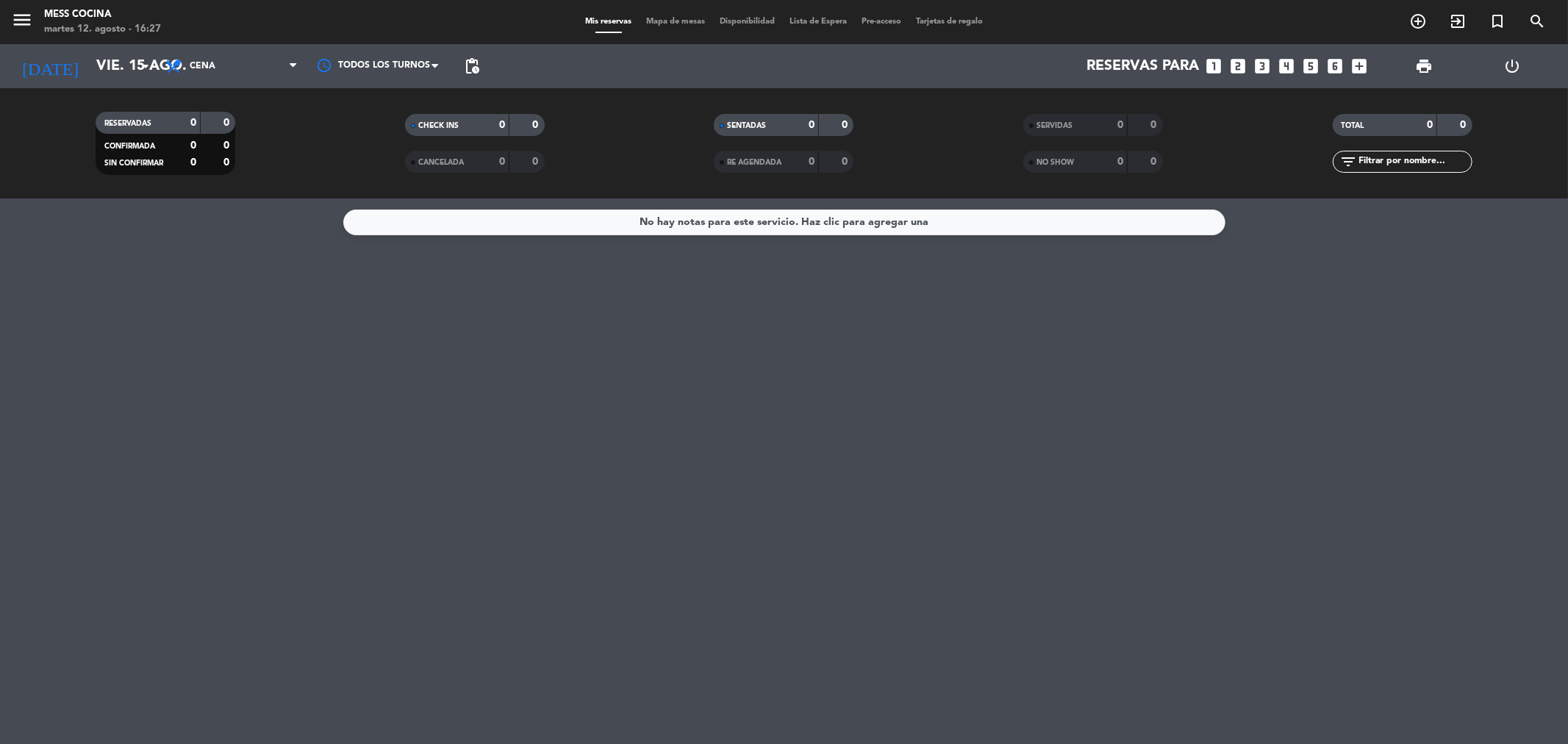
drag, startPoint x: 180, startPoint y: 238, endPoint x: 427, endPoint y: 404, distance: 297.6
click at [427, 404] on div "No hay notas para este servicio. Haz clic para agregar una" at bounding box center [784, 471] width 1568 height 545
drag, startPoint x: 307, startPoint y: 240, endPoint x: 782, endPoint y: 386, distance: 496.9
click at [782, 386] on div "No hay notas para este servicio. Haz clic para agregar una" at bounding box center [784, 471] width 1568 height 545
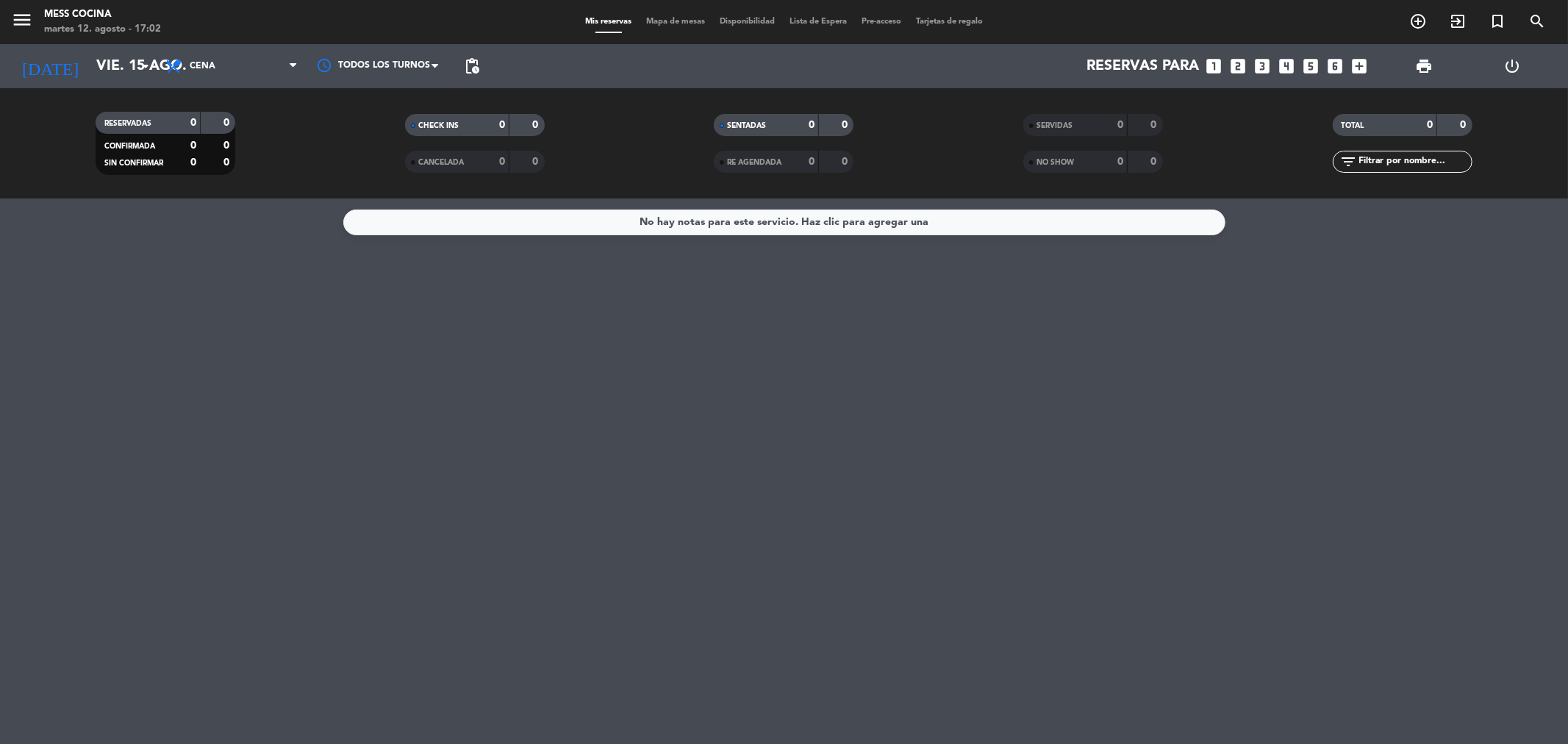
click at [782, 386] on div "No hay notas para este servicio. Haz clic para agregar una" at bounding box center [784, 471] width 1568 height 545
click at [518, 210] on div "No hay notas para este servicio. Haz clic para agregar una" at bounding box center [784, 223] width 882 height 26
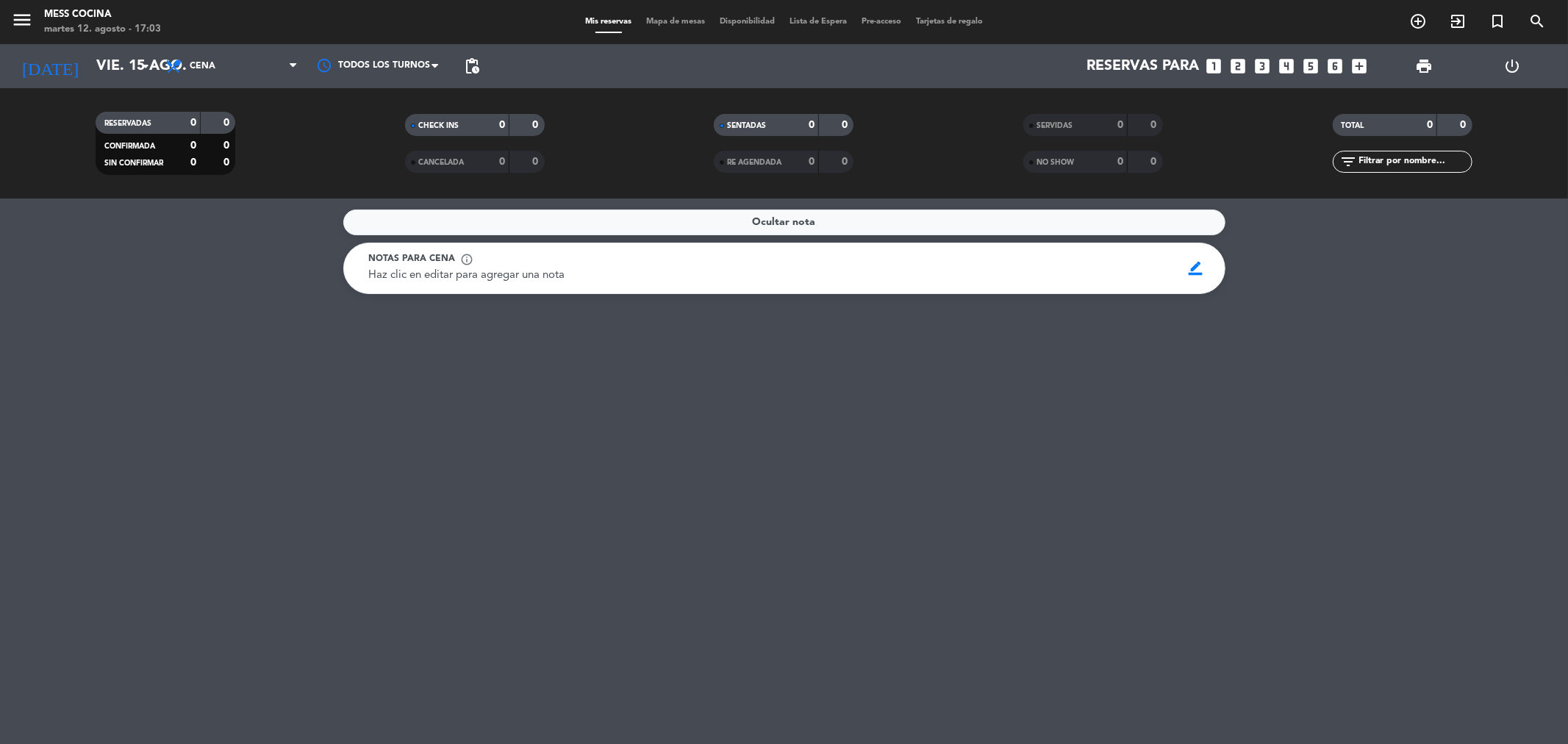
drag, startPoint x: 77, startPoint y: 211, endPoint x: 175, endPoint y: 241, distance: 102.5
click at [89, 215] on service-notes "Ocultar nota Notas para cena info_outline Haz clic en editar para agregar una n…" at bounding box center [784, 252] width 1568 height 84
drag, startPoint x: 98, startPoint y: 48, endPoint x: 101, endPoint y: 62, distance: 14.3
click at [98, 48] on div "[DATE] [DATE] arrow_drop_down" at bounding box center [84, 67] width 147 height 44
click at [138, 53] on input "vie. 15 ago." at bounding box center [182, 67] width 187 height 32
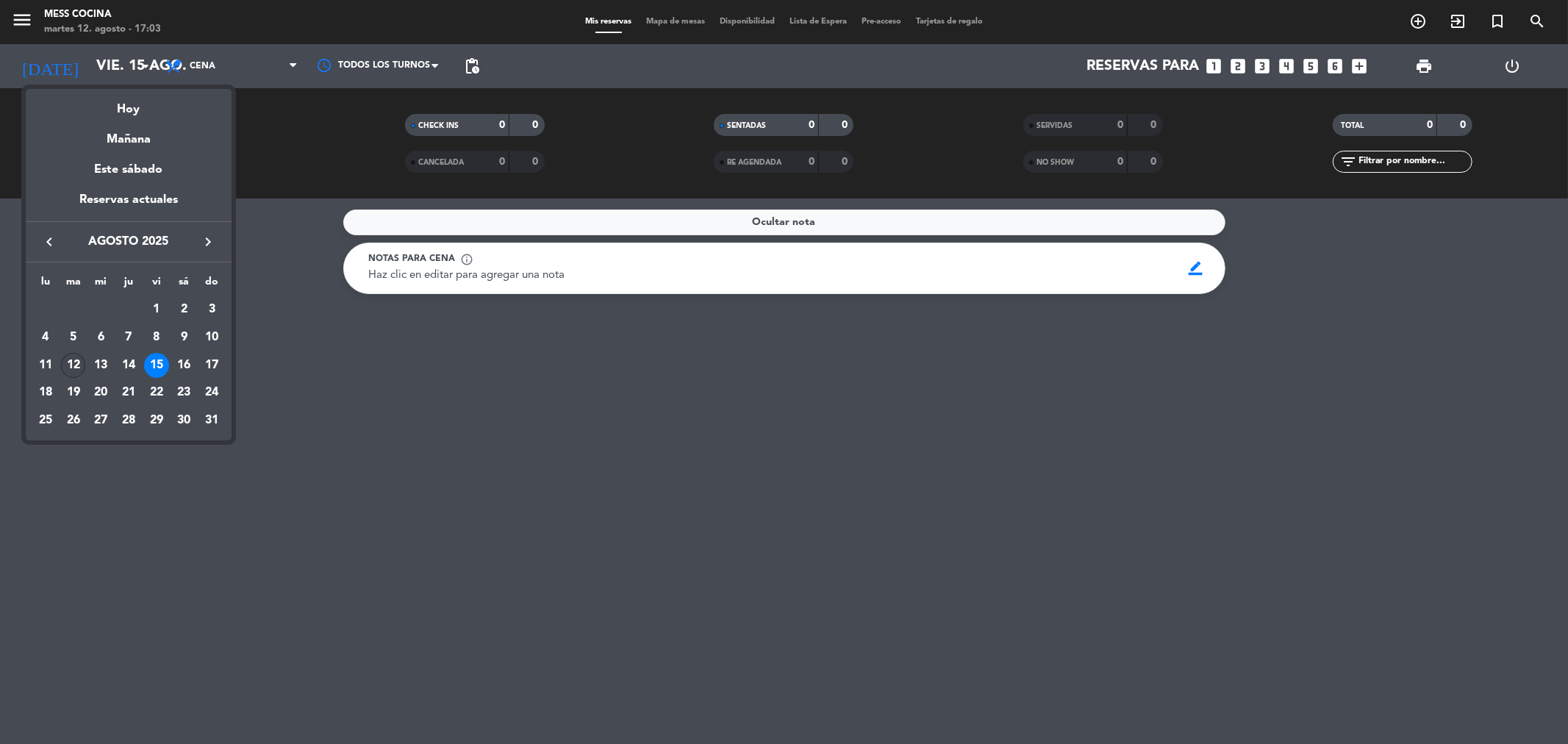
click at [78, 363] on div "12" at bounding box center [73, 365] width 25 height 25
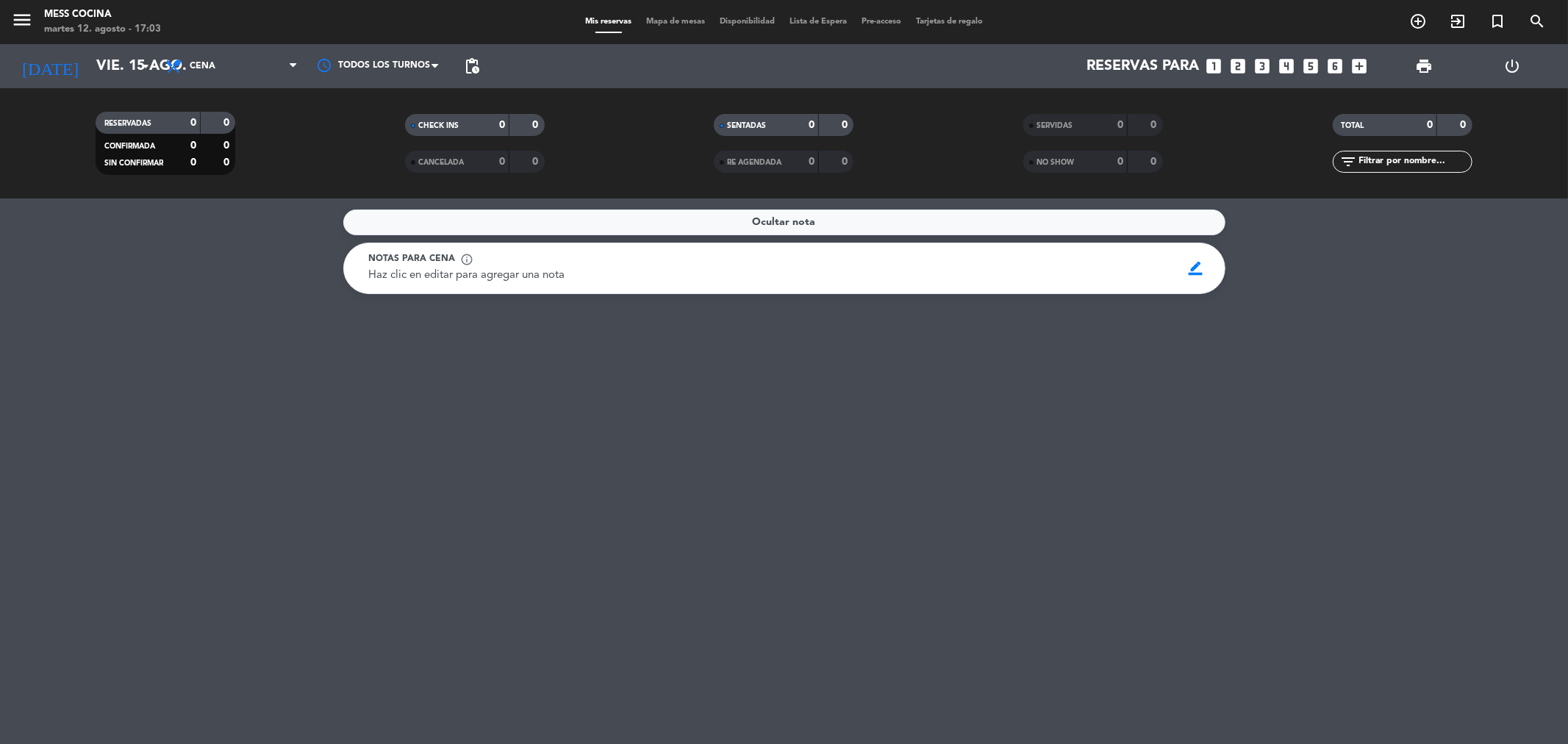
type input "[DATE]"
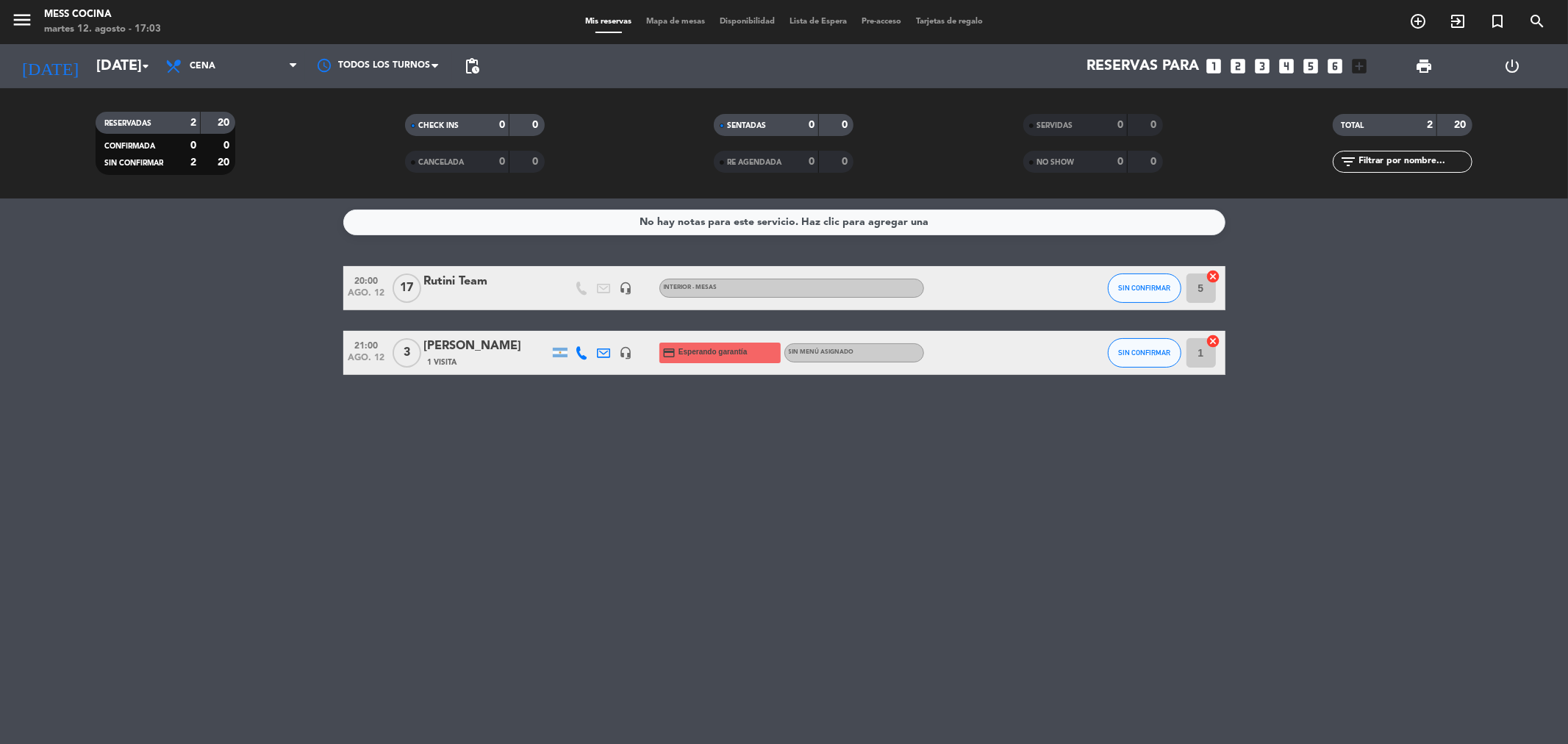
click at [569, 453] on div "No hay notas para este servicio. Haz clic para agregar una 20:00 [DATE] Rutini …" at bounding box center [784, 471] width 1568 height 545
drag, startPoint x: 569, startPoint y: 453, endPoint x: 1448, endPoint y: 512, distance: 881.0
click at [1448, 512] on div "No hay notas para este servicio. Haz clic para agregar una 20:00 [DATE] Rutini …" at bounding box center [784, 471] width 1568 height 545
click at [1142, 365] on button "SIN CONFIRMAR" at bounding box center [1144, 352] width 73 height 29
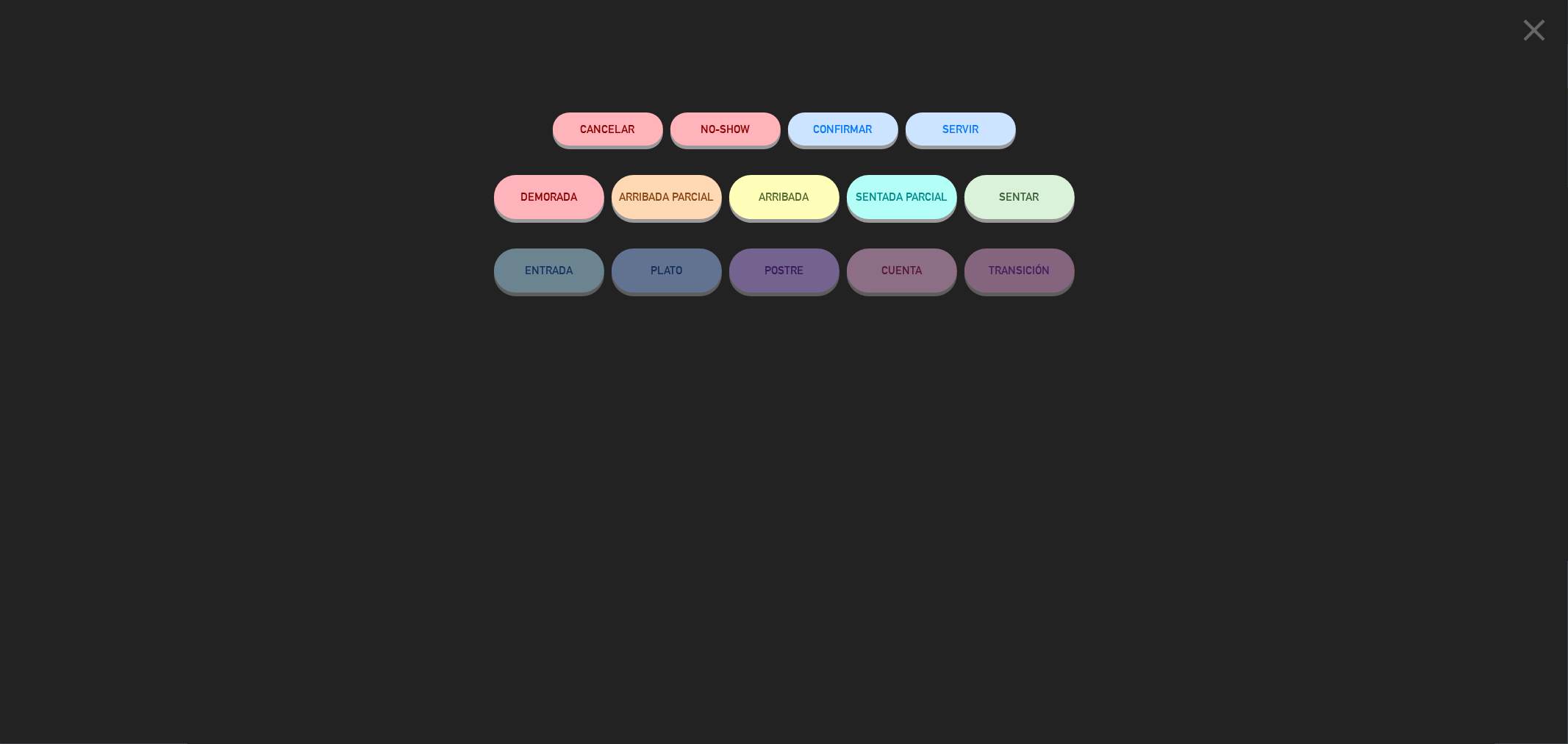
click at [848, 124] on button "CONFIRMAR" at bounding box center [843, 129] width 110 height 33
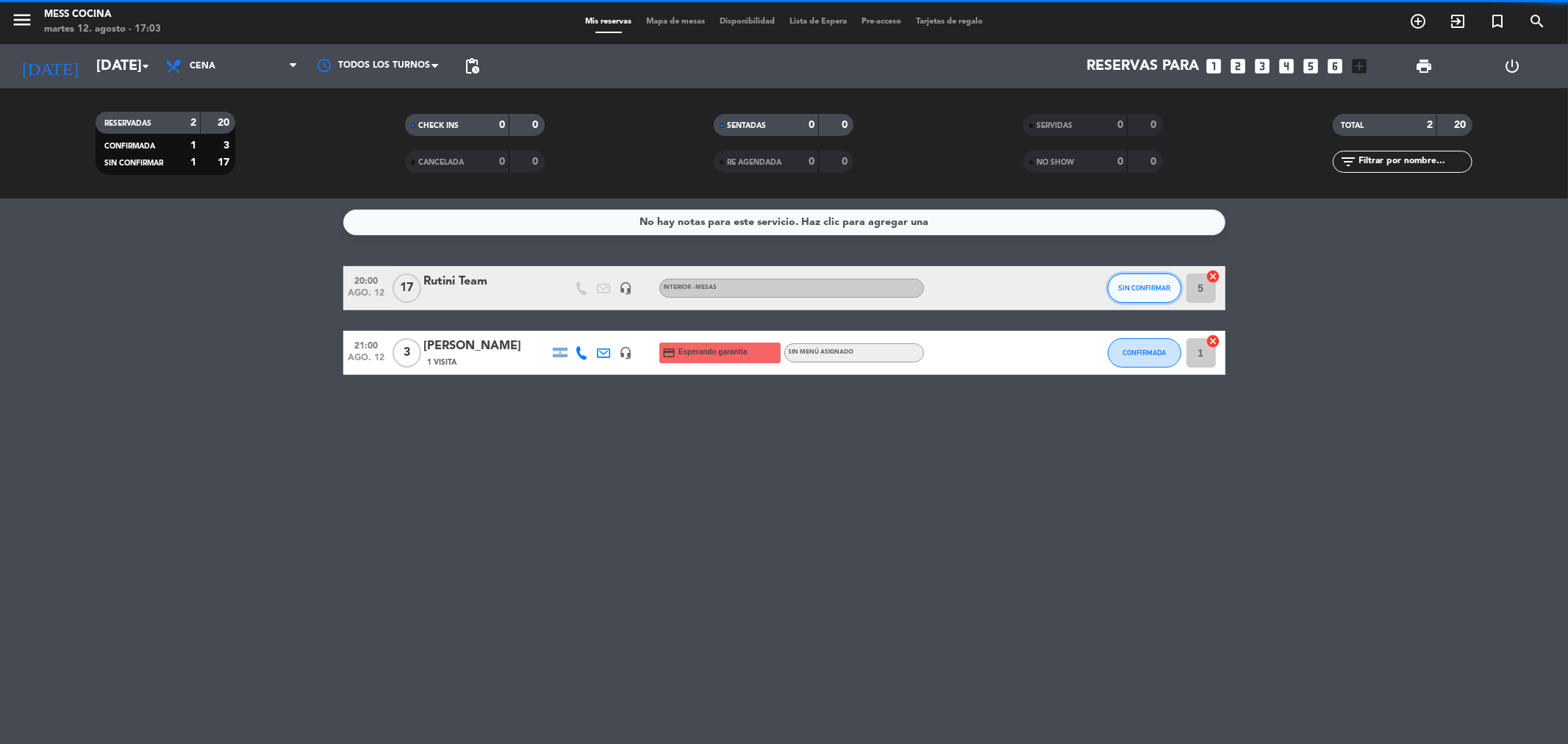
click at [1149, 302] on button "SIN CONFIRMAR" at bounding box center [1144, 288] width 73 height 29
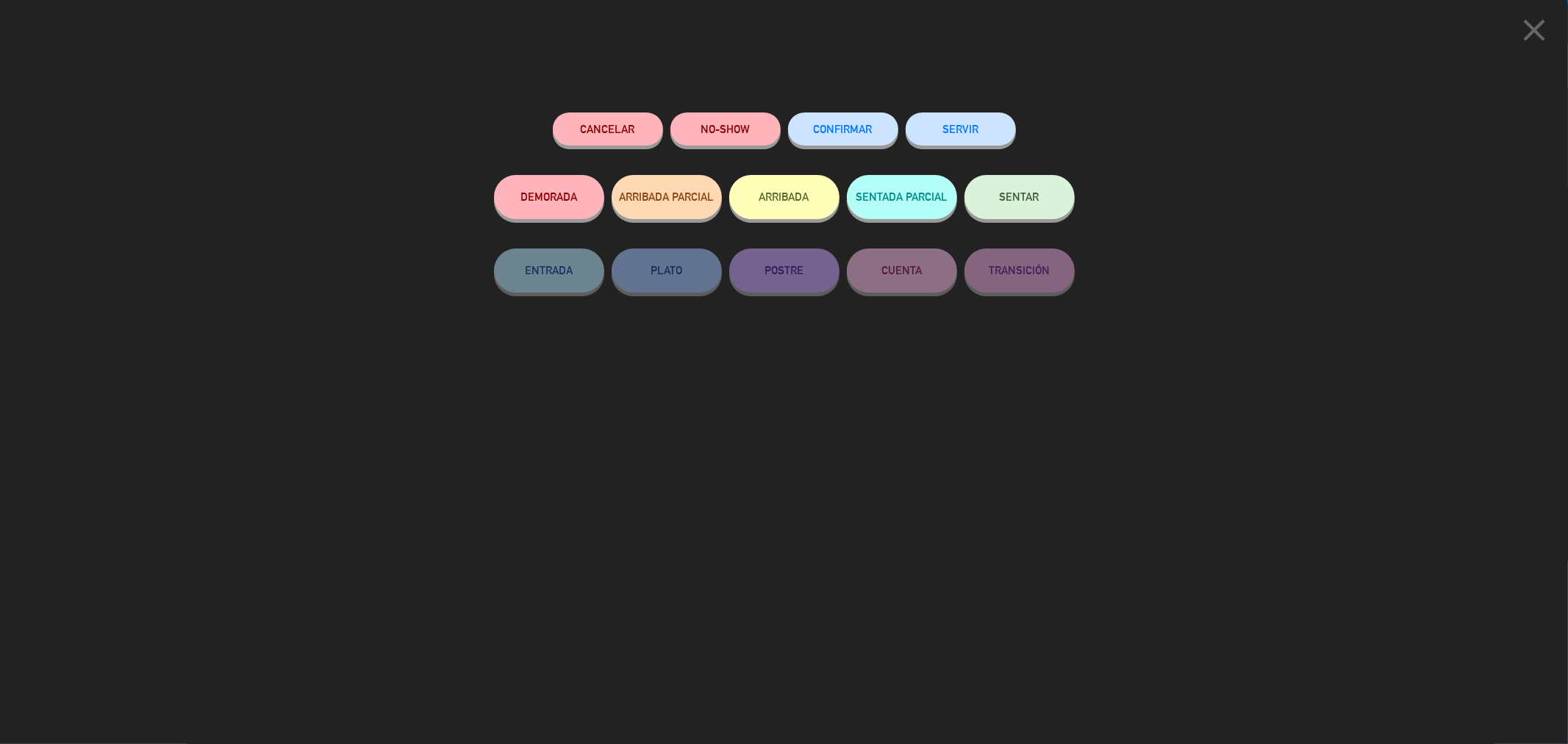
click at [833, 125] on span "CONFIRMAR" at bounding box center [843, 129] width 59 height 13
